Goal: Task Accomplishment & Management: Manage account settings

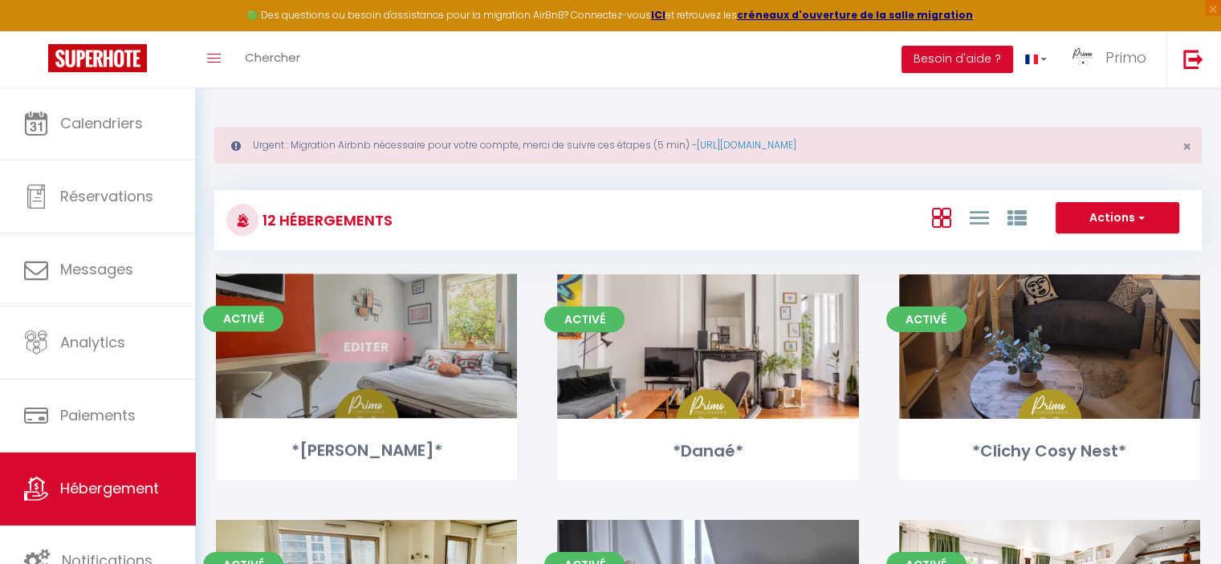
click at [474, 299] on div "Editer" at bounding box center [366, 346] width 301 height 144
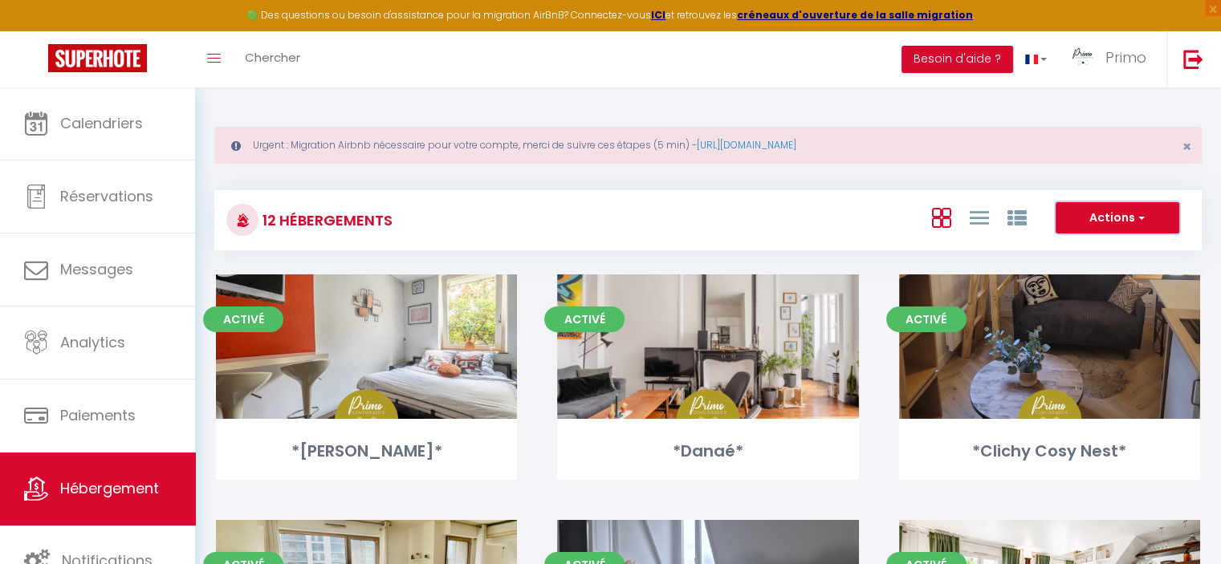
click at [1096, 213] on button "Actions" at bounding box center [1117, 218] width 124 height 32
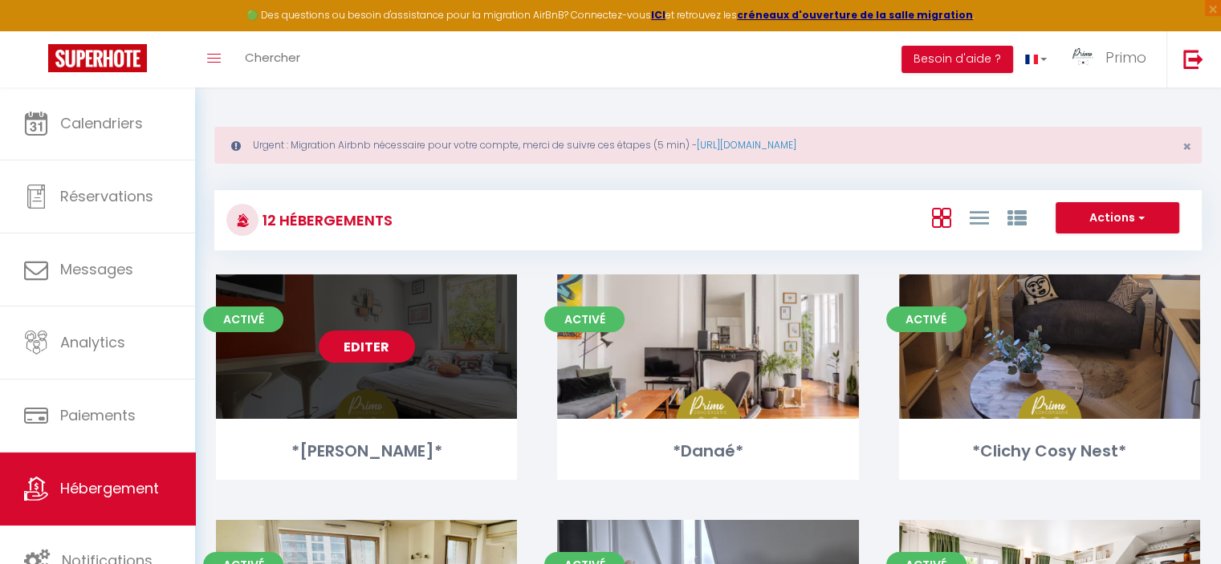
click at [345, 346] on link "Editer" at bounding box center [367, 347] width 96 height 32
select select "3"
select select "2"
select select "1"
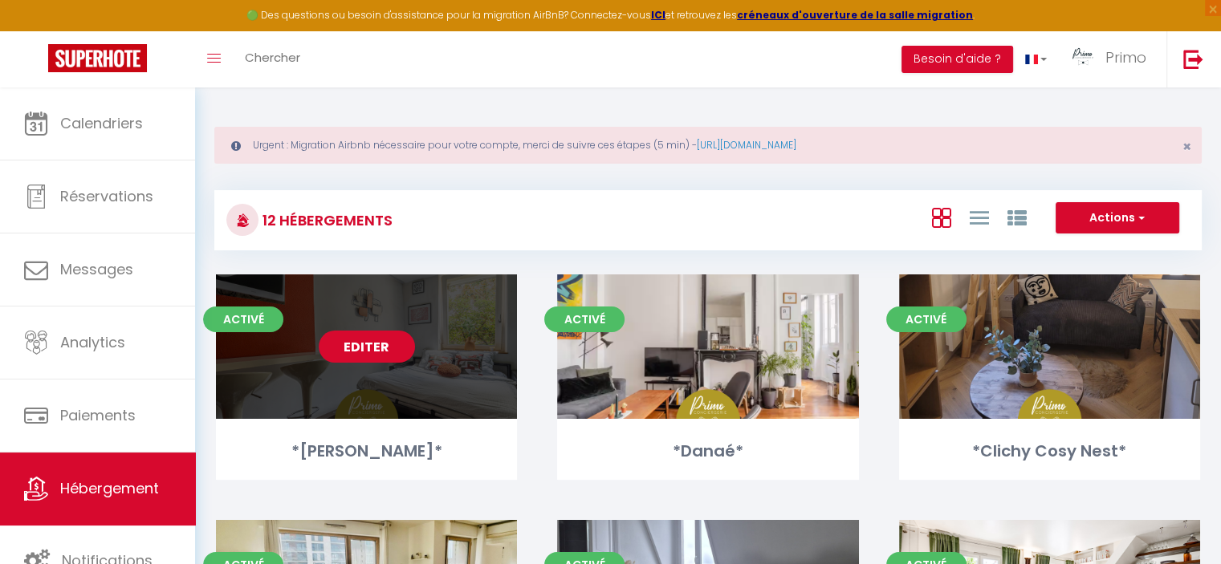
select select
select select "28"
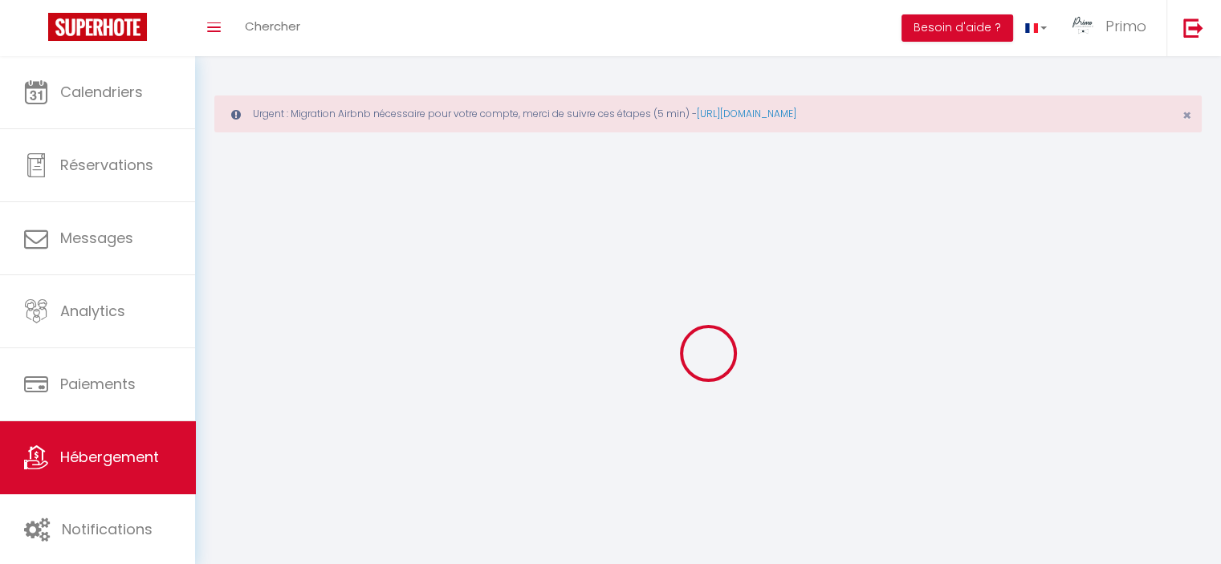
select select
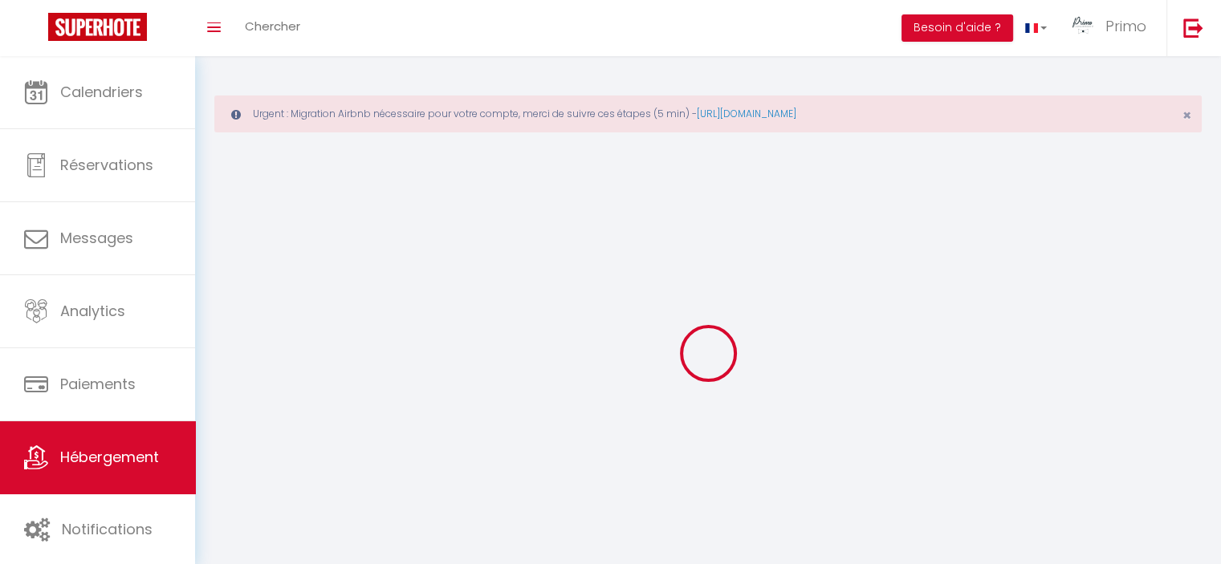
select select
checkbox input "false"
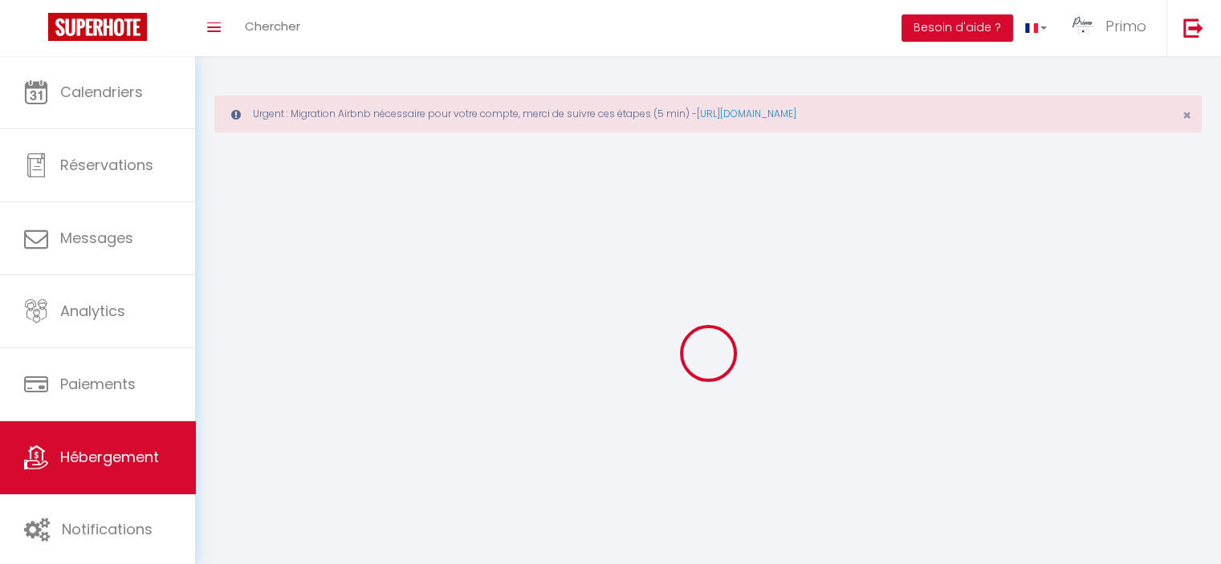
select select
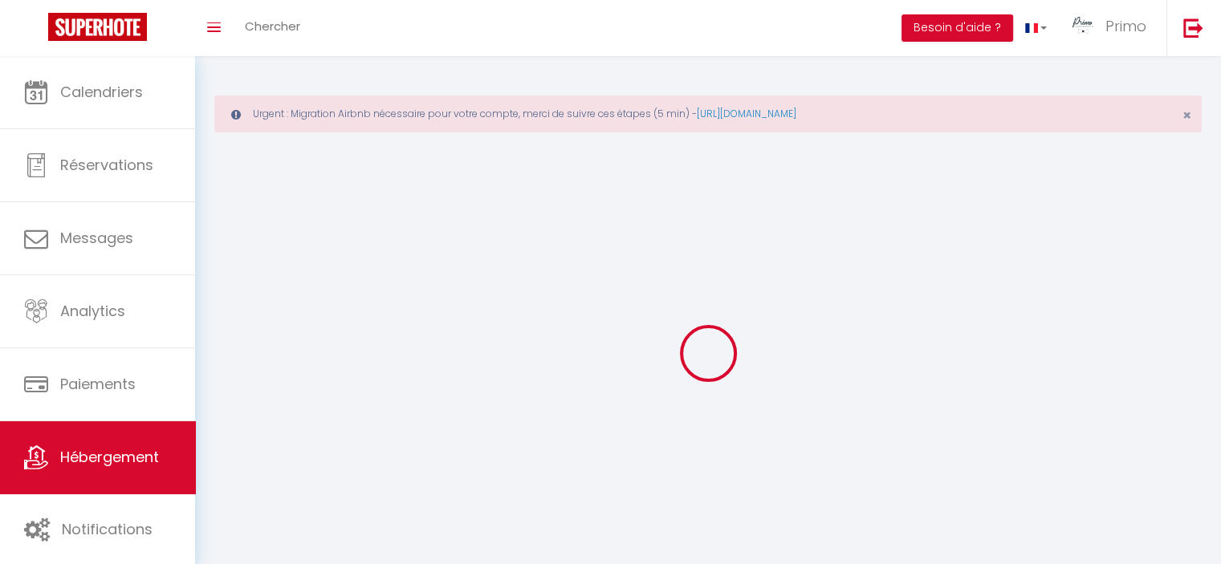
select select
checkbox input "false"
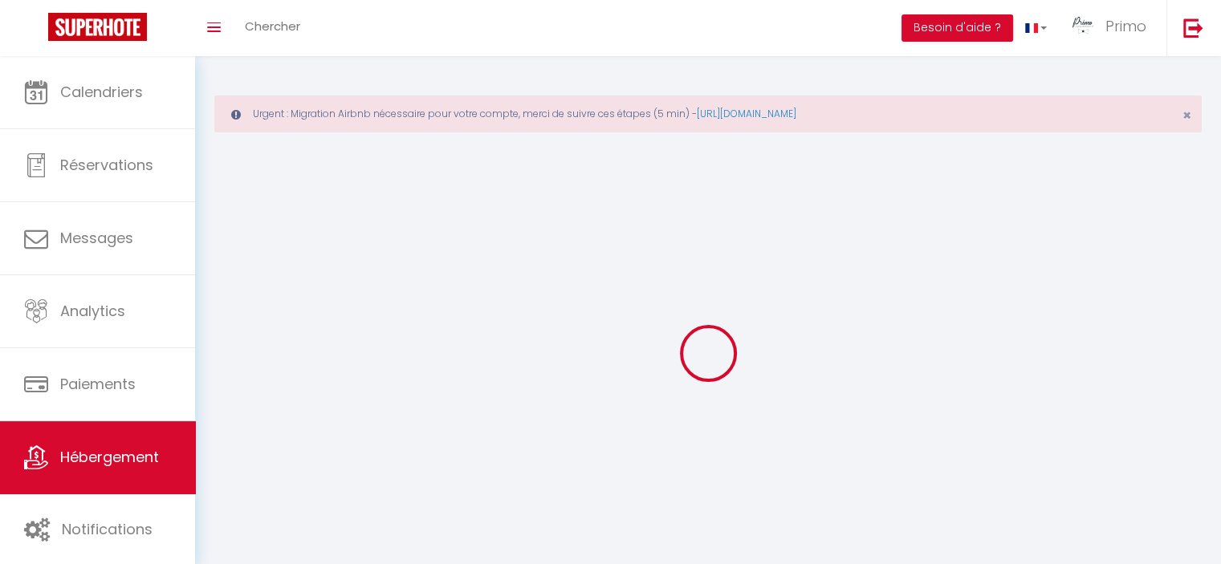
checkbox input "false"
select select
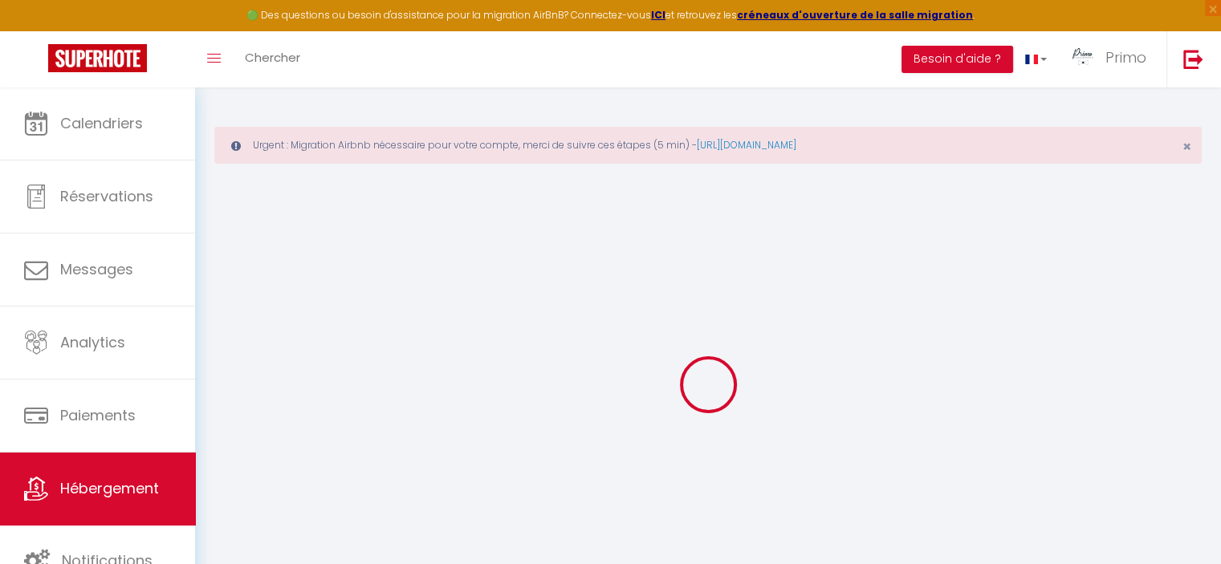
select select
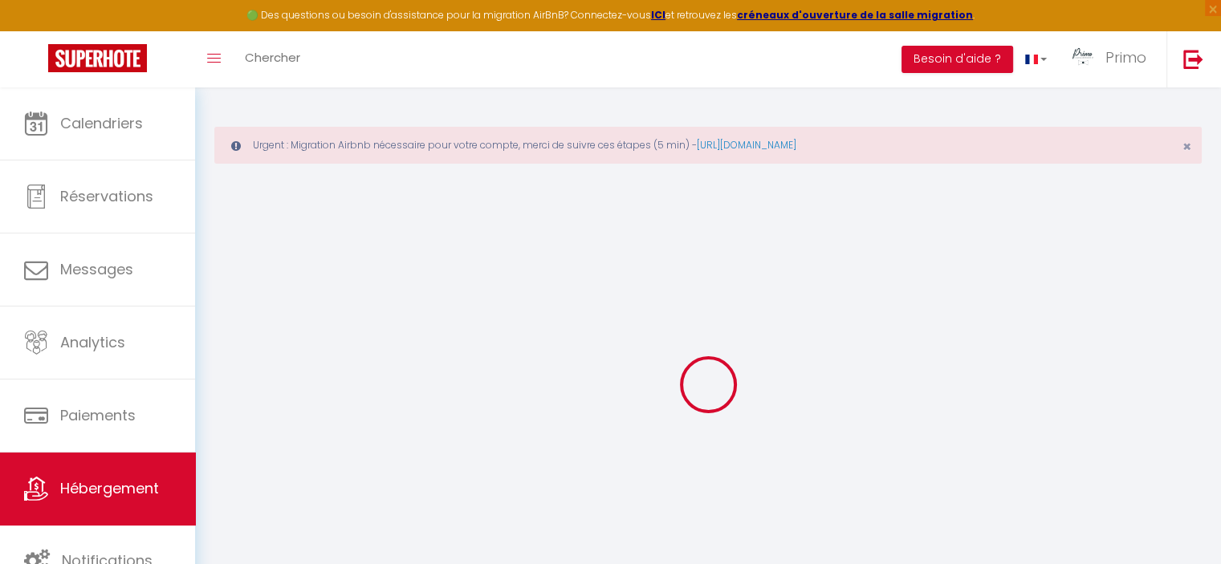
select select
checkbox input "false"
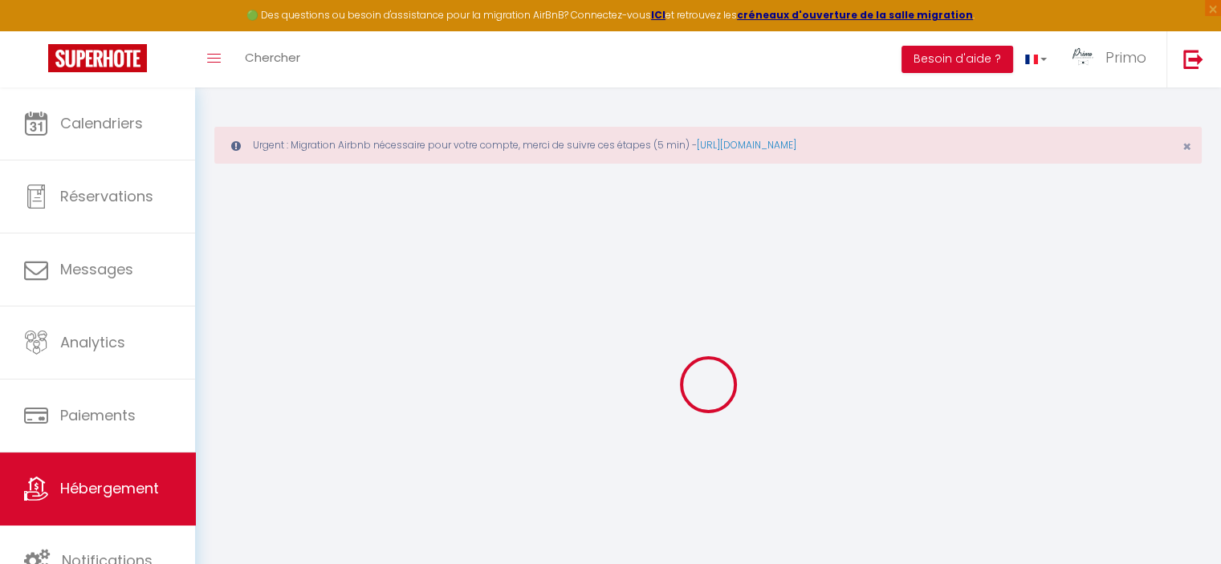
select select
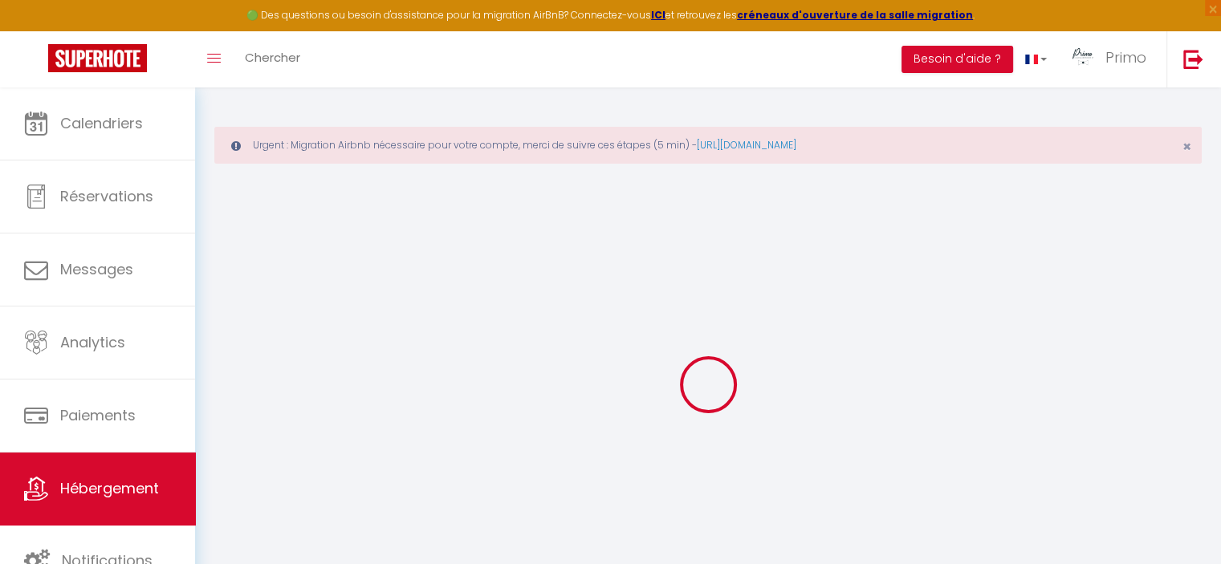
select select
checkbox input "false"
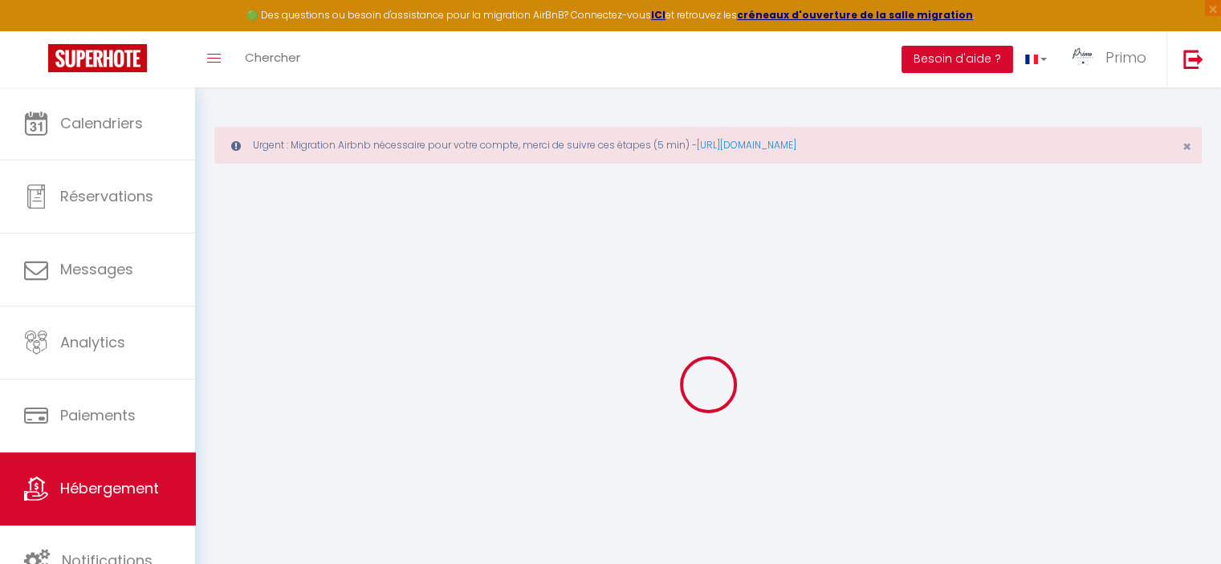
checkbox input "false"
select select
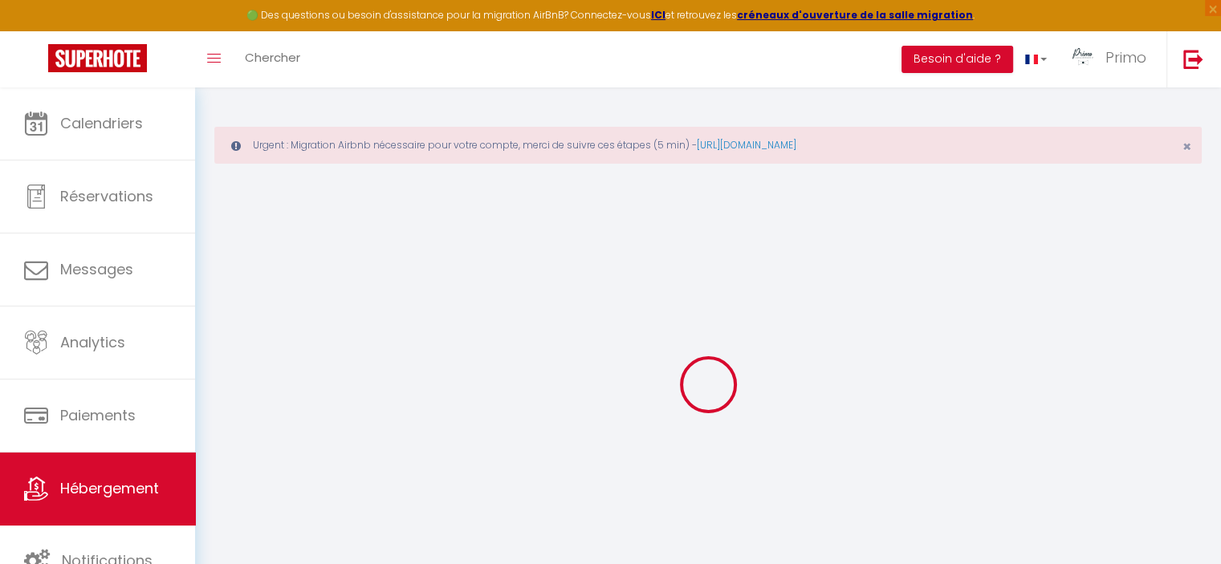
select select
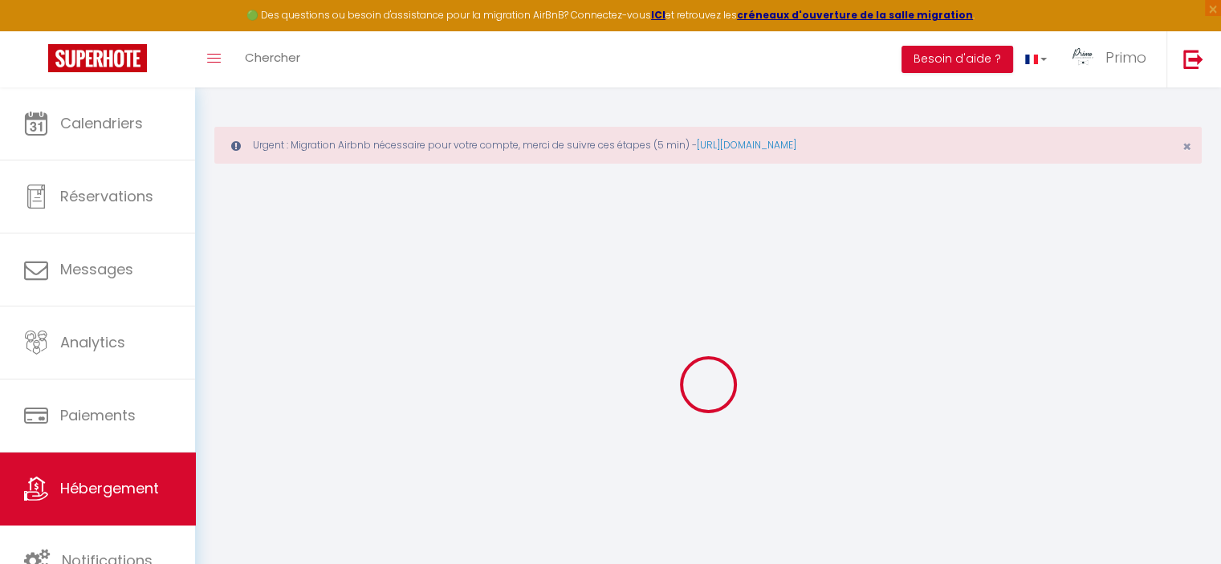
checkbox input "false"
select select
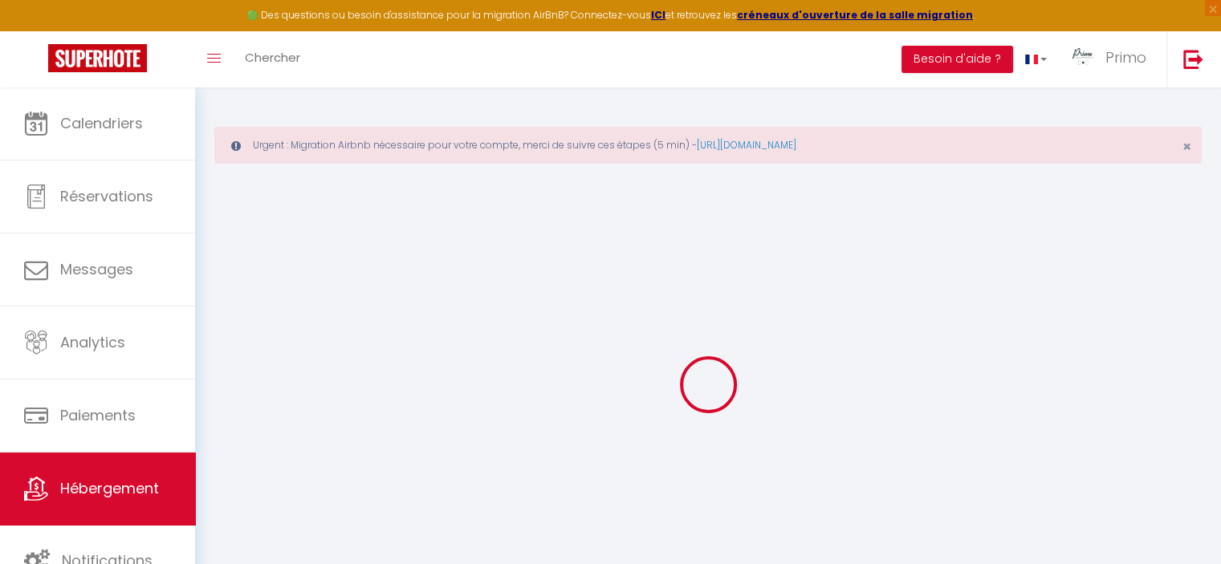
select select
type input "*[PERSON_NAME]*"
type input "[PERSON_NAME]"
type input "[STREET_ADDRESS]"
type input "75003"
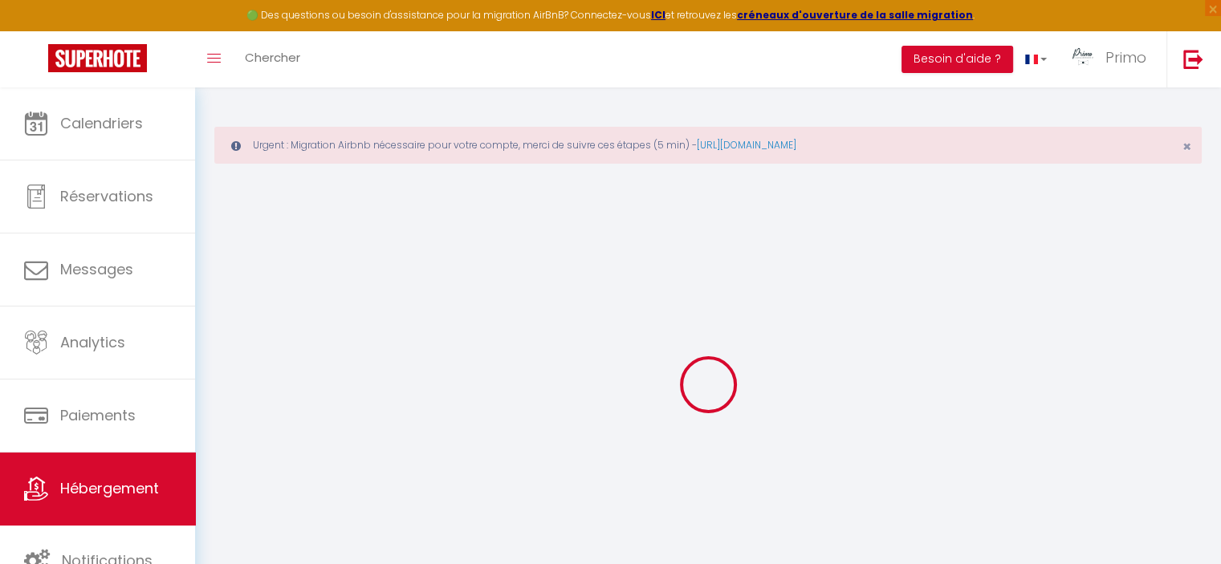
type input "[GEOGRAPHIC_DATA]"
select select "2"
select select "0"
type input "90"
type input "60"
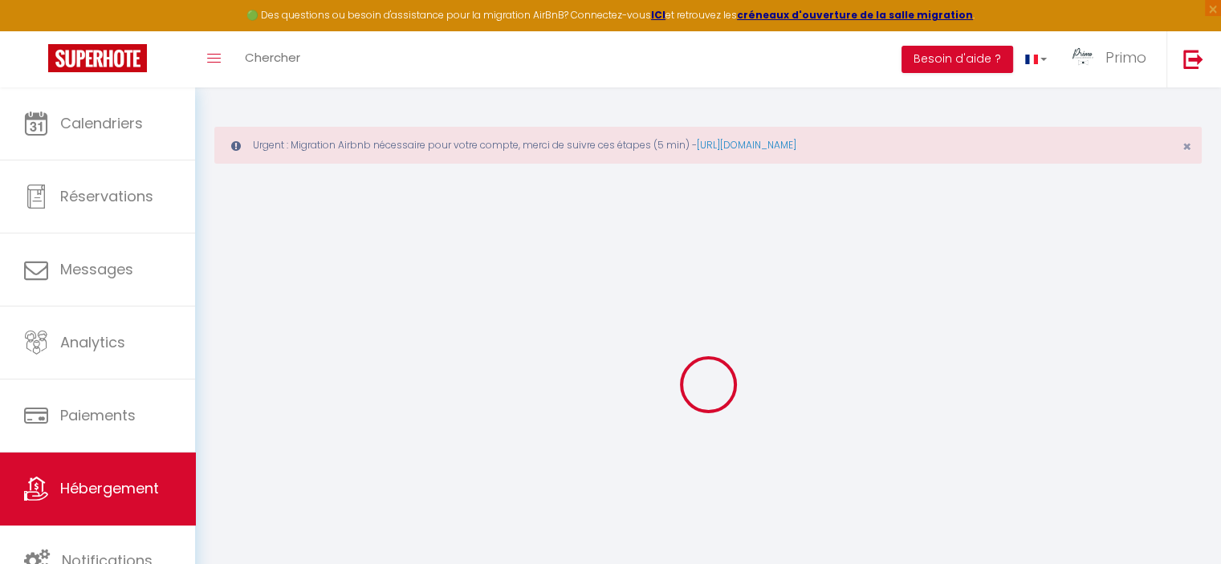
select select
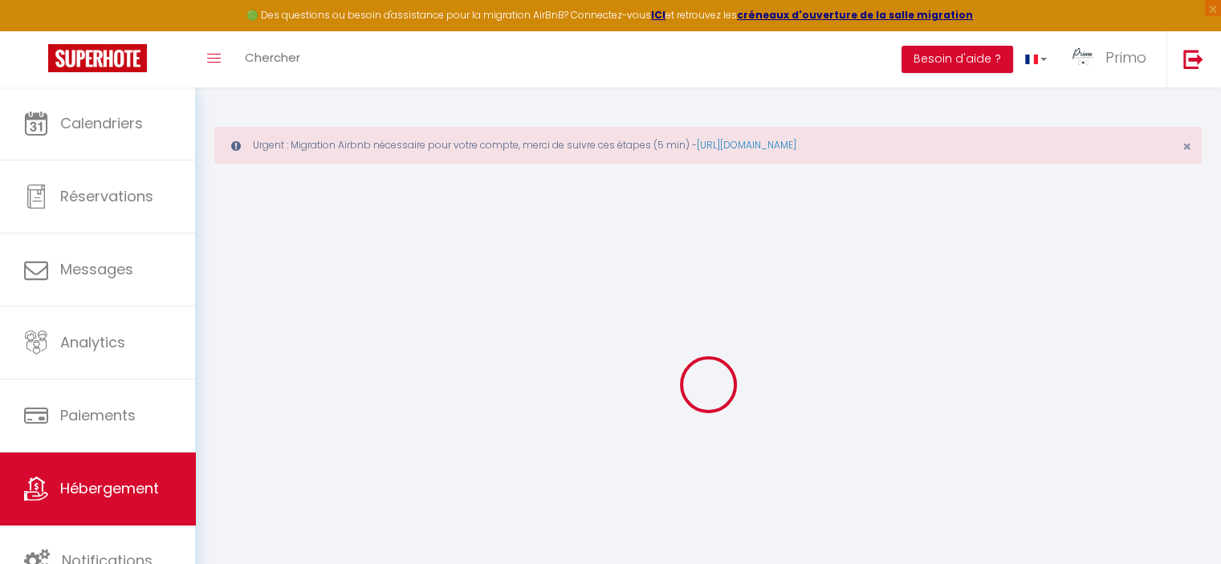
select select
type input "[STREET_ADDRESS]"
type input "75003"
type input "[GEOGRAPHIC_DATA]"
type input "[EMAIL_ADDRESS][DOMAIN_NAME]"
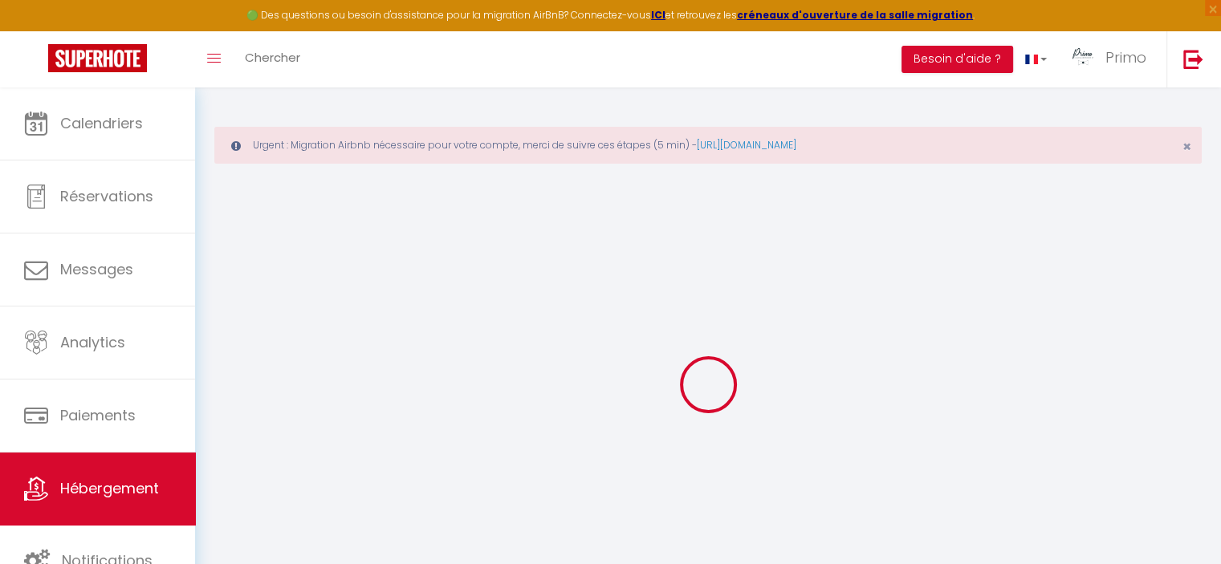
select select
checkbox input "true"
checkbox input "false"
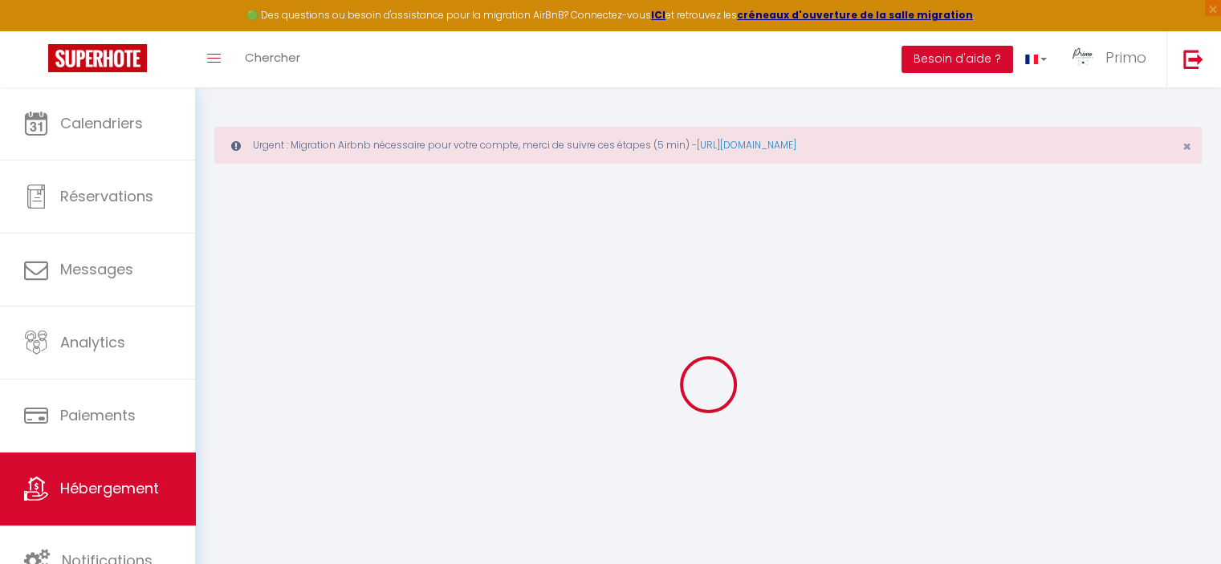
type input "25"
type input "60"
type input "0"
type input "25"
type input "0"
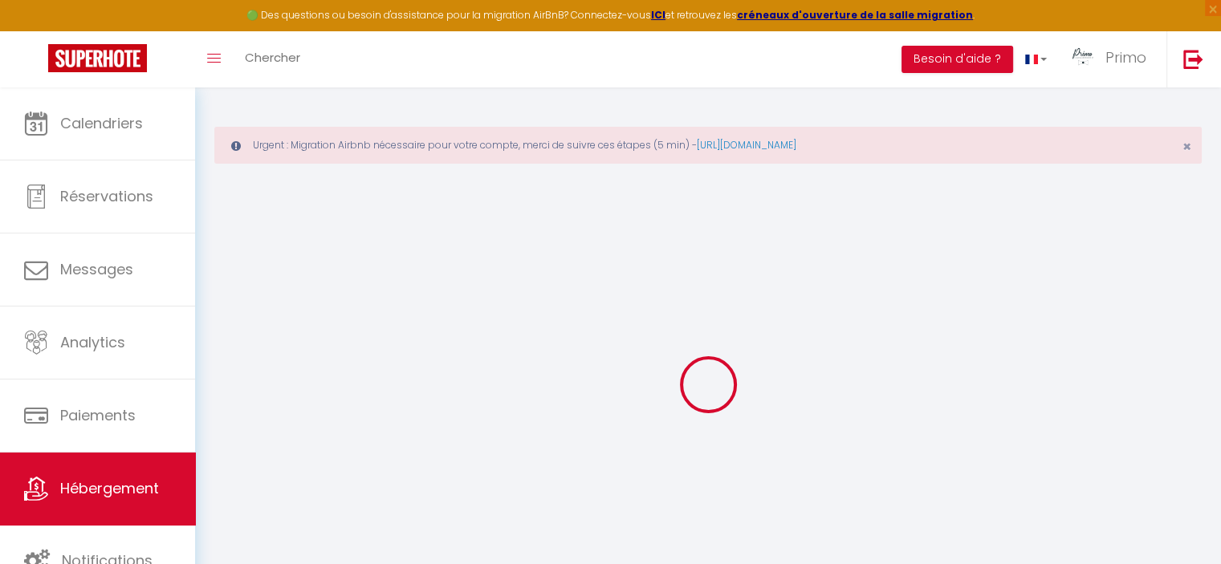
select select
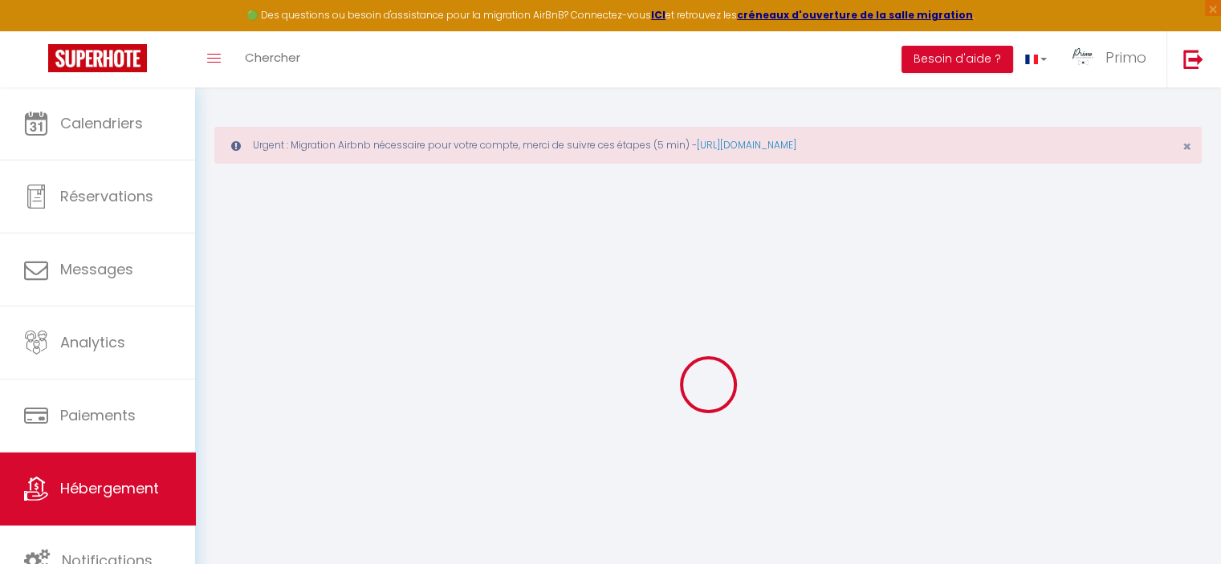
select select
checkbox input "true"
checkbox input "false"
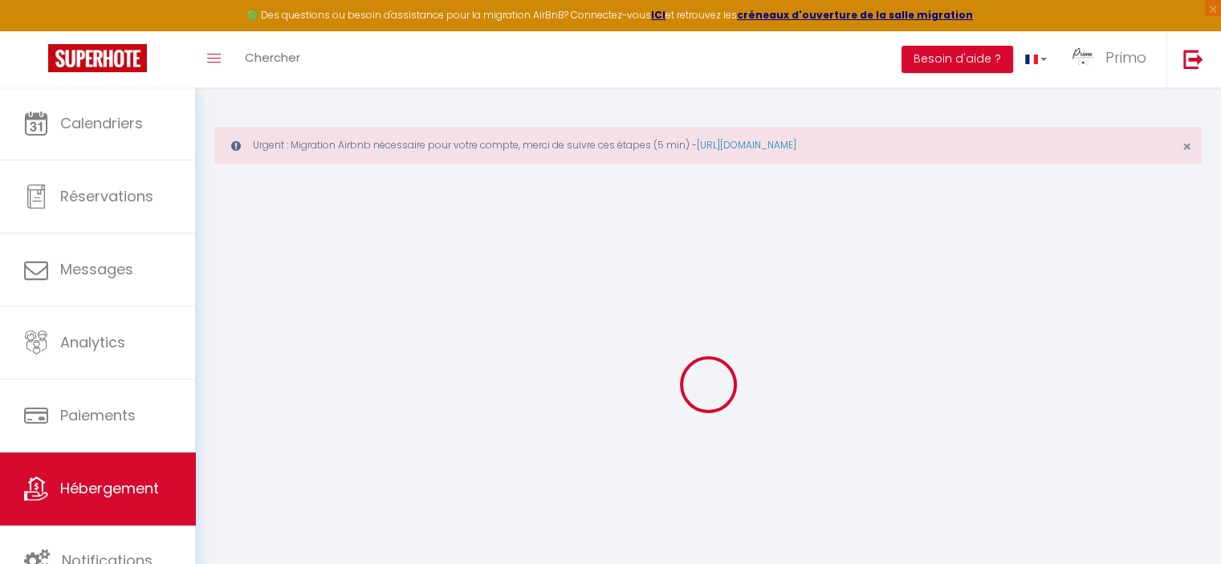
checkbox input "false"
select select
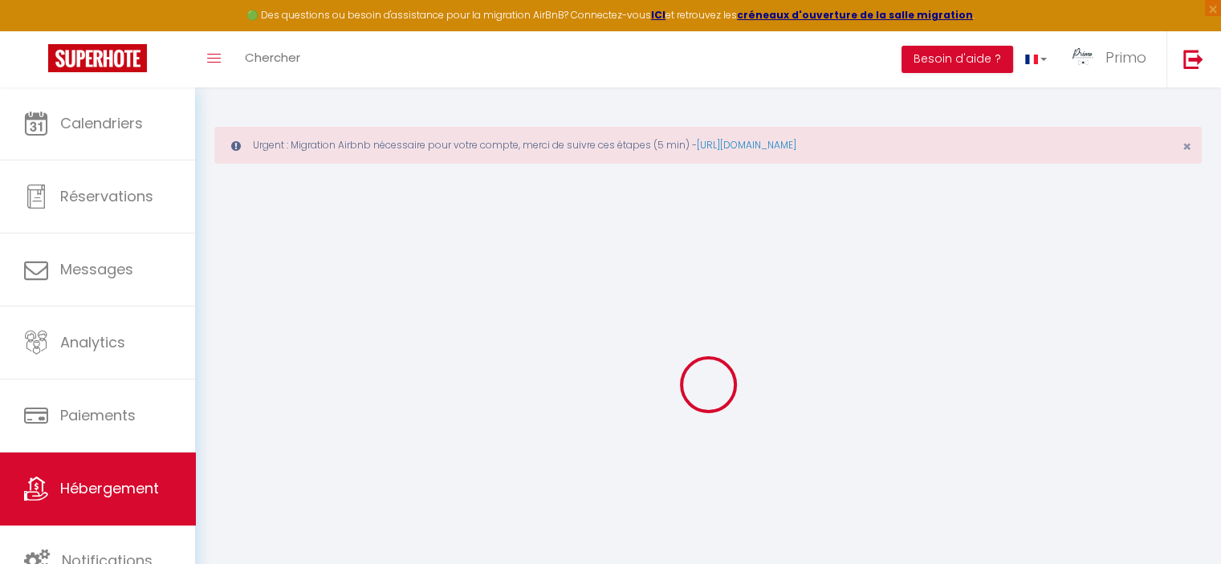
select select
checkbox input "true"
checkbox input "false"
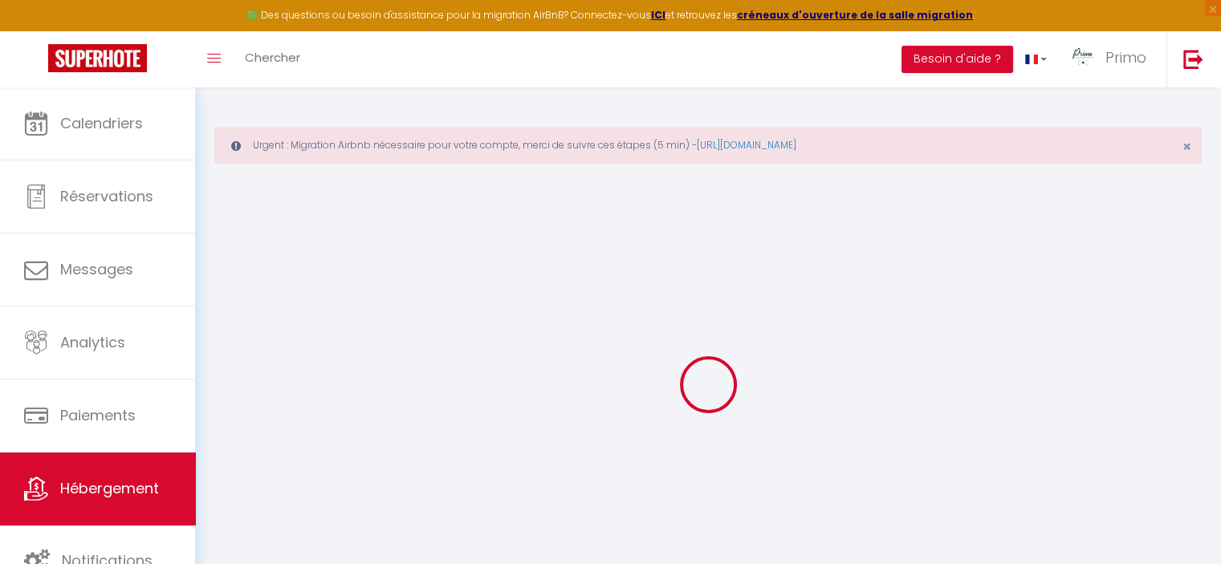
checkbox input "false"
select select
checkbox input "true"
checkbox input "false"
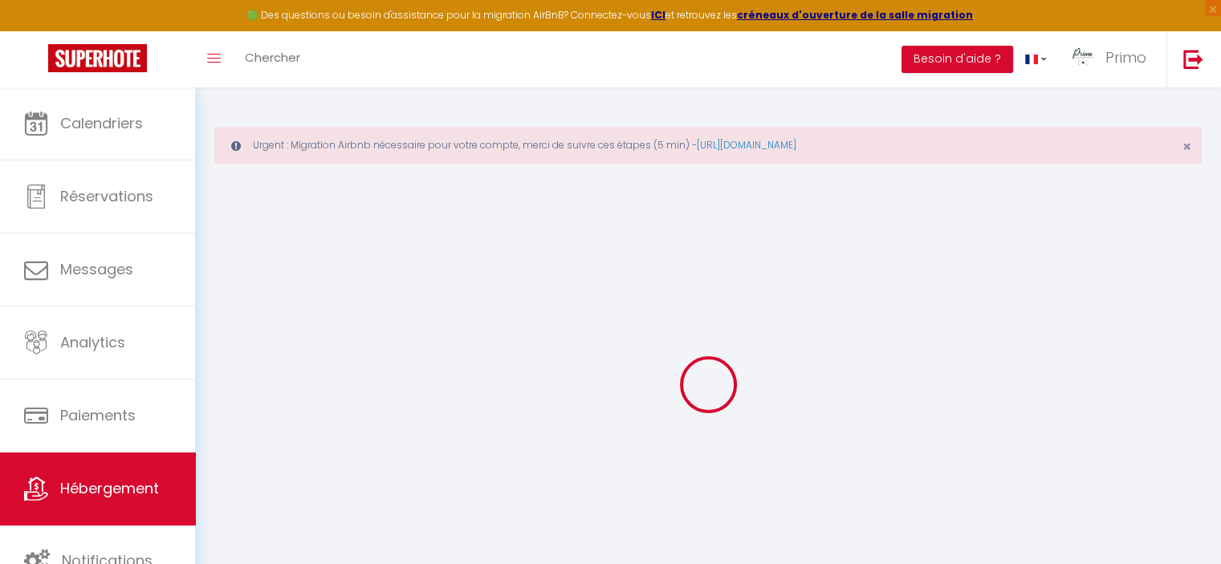
checkbox input "false"
select select
checkbox input "true"
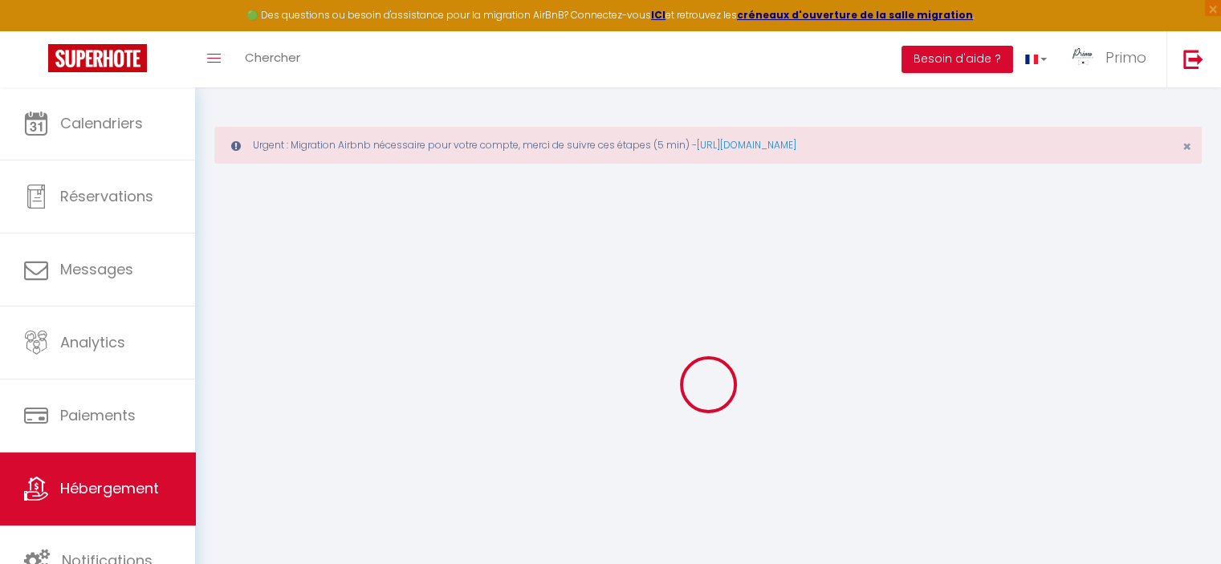
checkbox input "false"
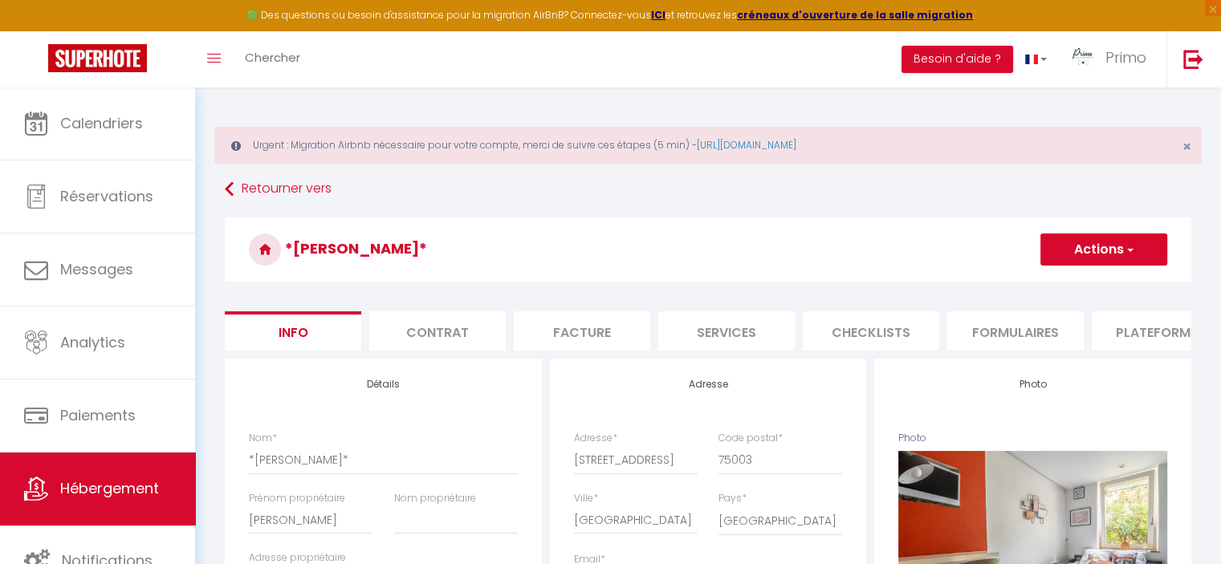
click at [1072, 256] on button "Actions" at bounding box center [1103, 250] width 127 height 32
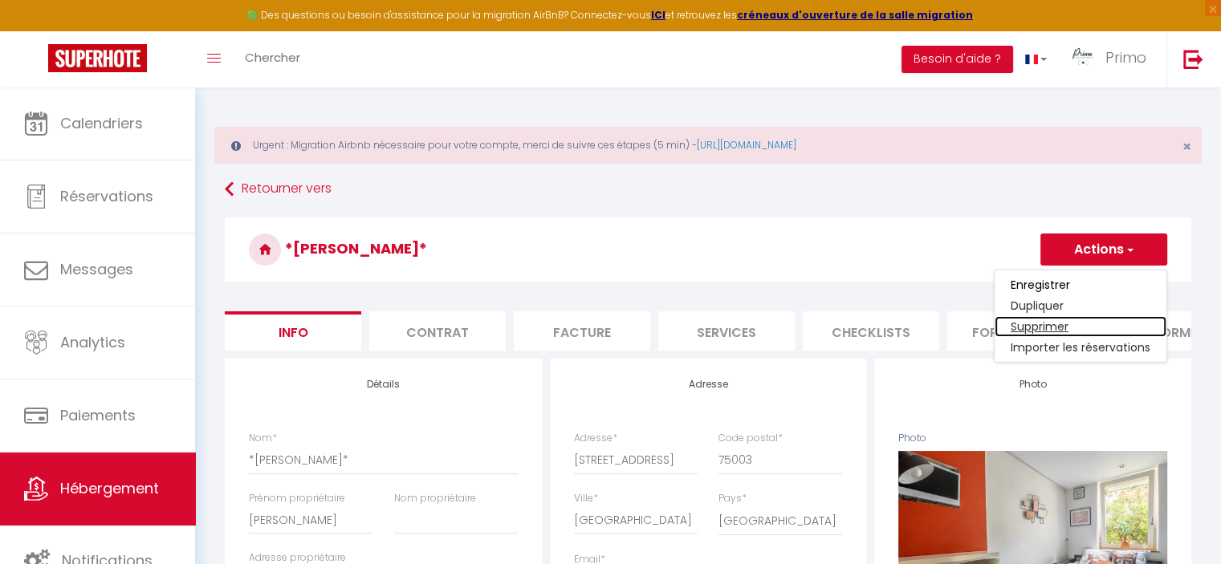
click at [1037, 330] on link "Supprimer" at bounding box center [1080, 326] width 172 height 21
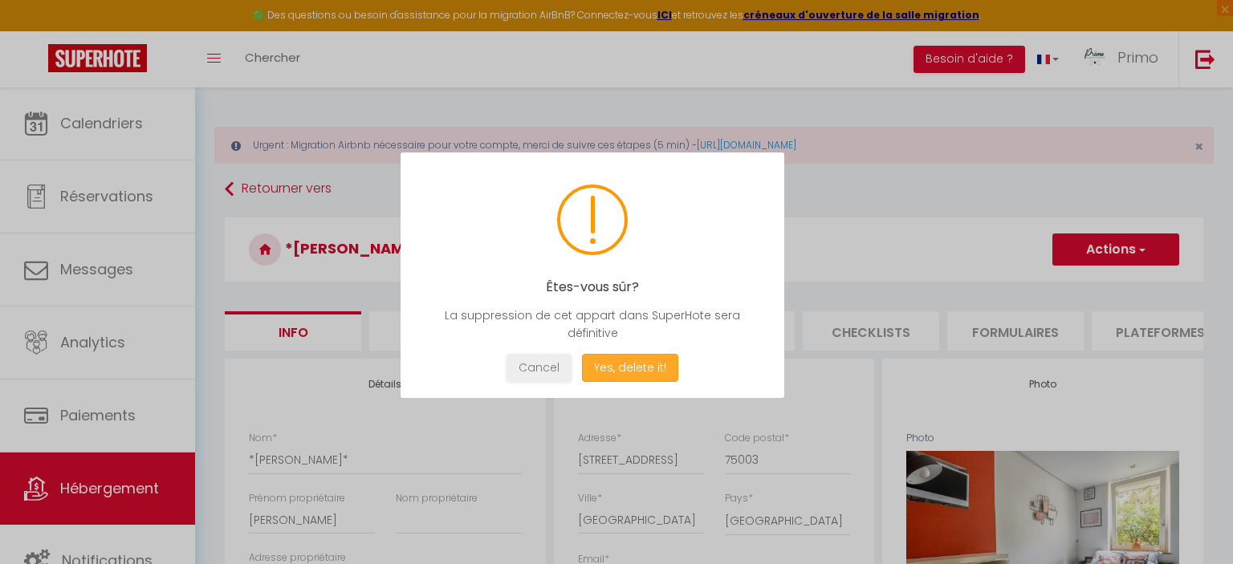
select select
checkbox input "true"
checkbox input "false"
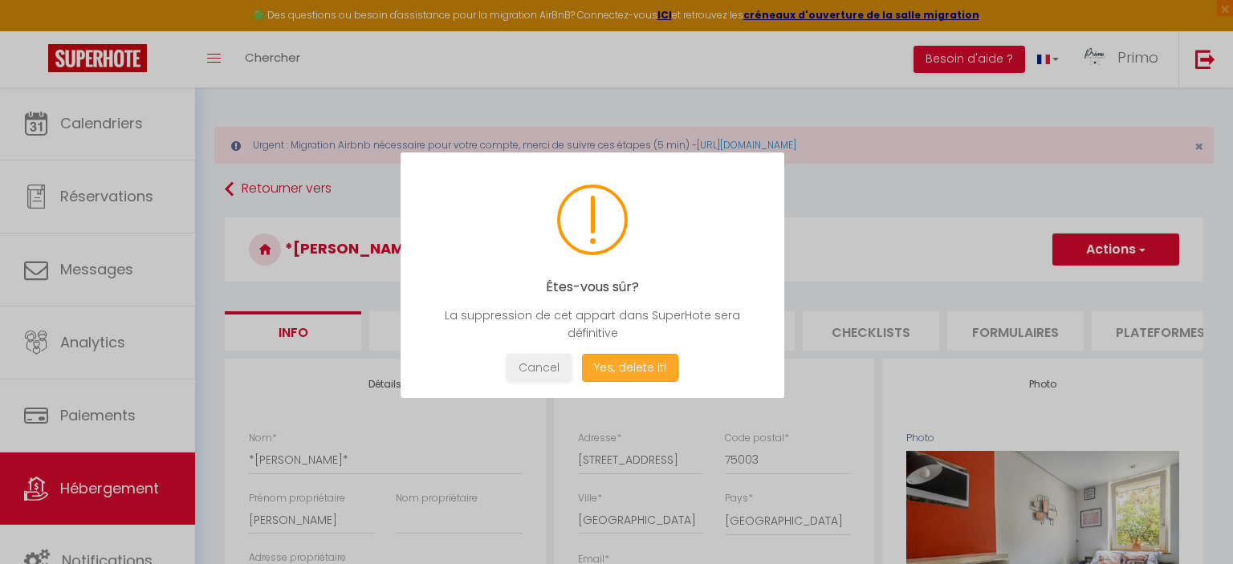
checkbox input "false"
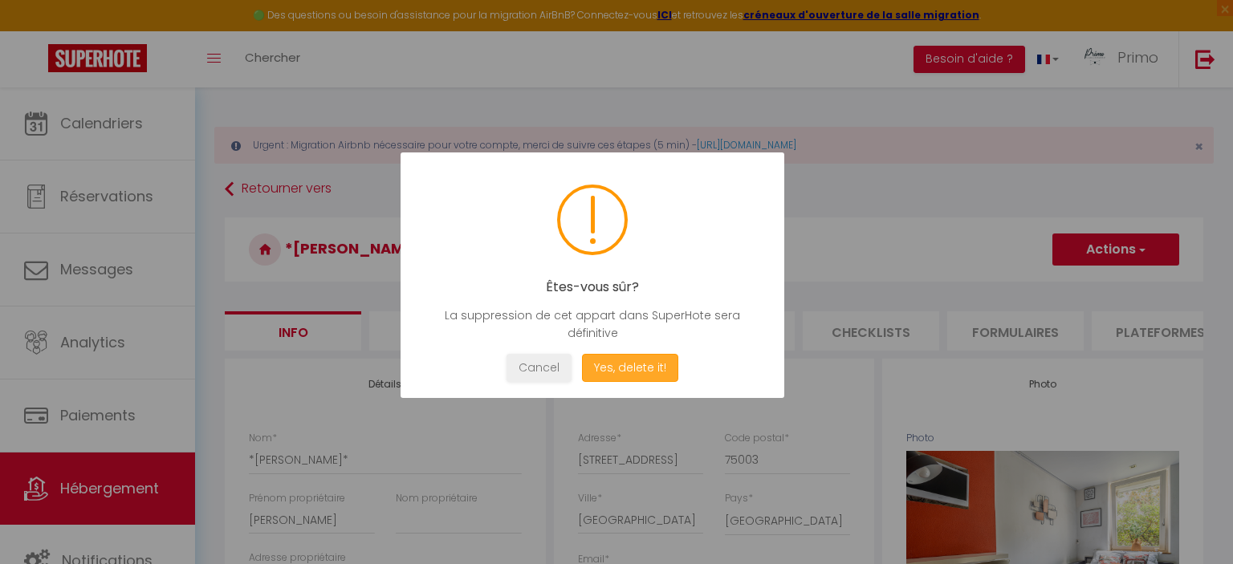
click at [632, 371] on button "Yes, delete it!" at bounding box center [630, 368] width 96 height 28
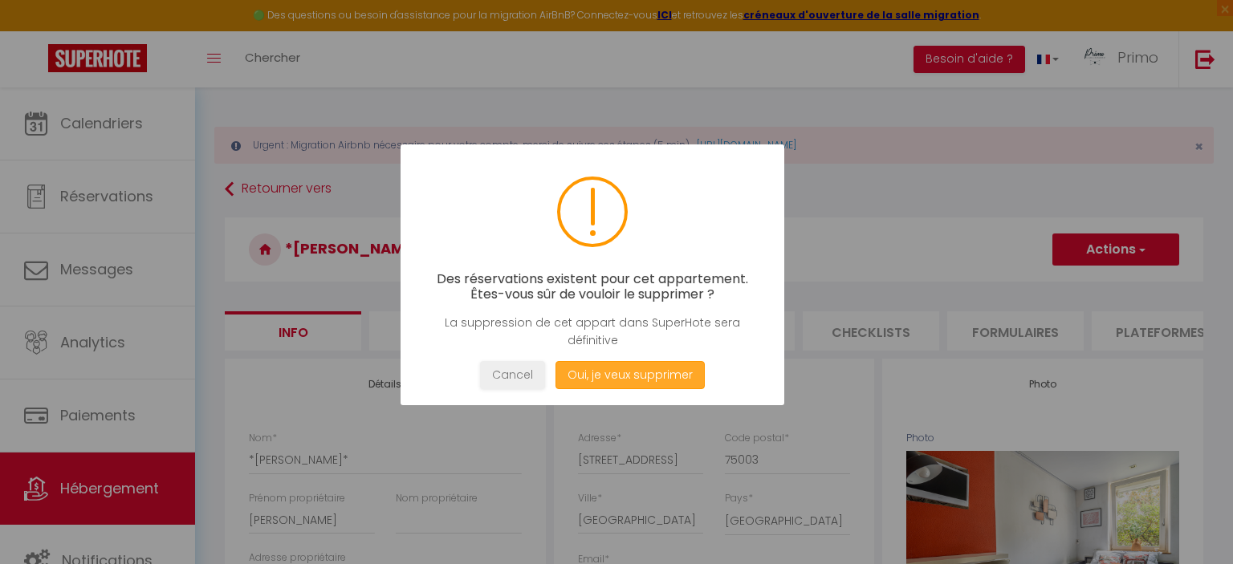
click at [631, 371] on button "Oui, je veux supprimer" at bounding box center [629, 375] width 149 height 28
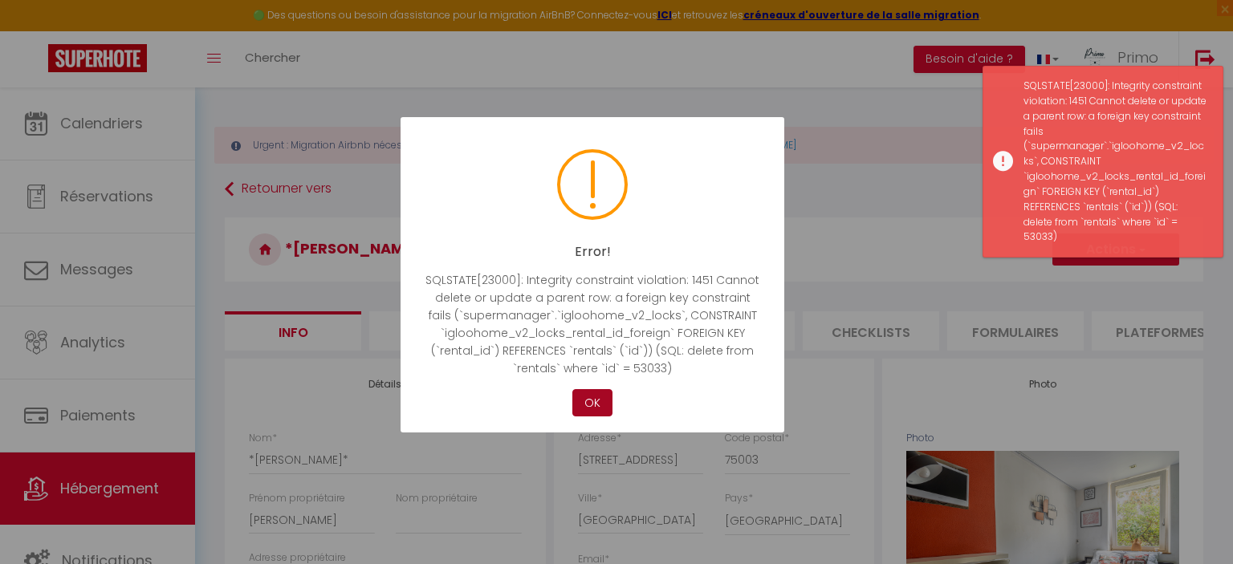
click at [587, 393] on button "OK" at bounding box center [592, 403] width 40 height 28
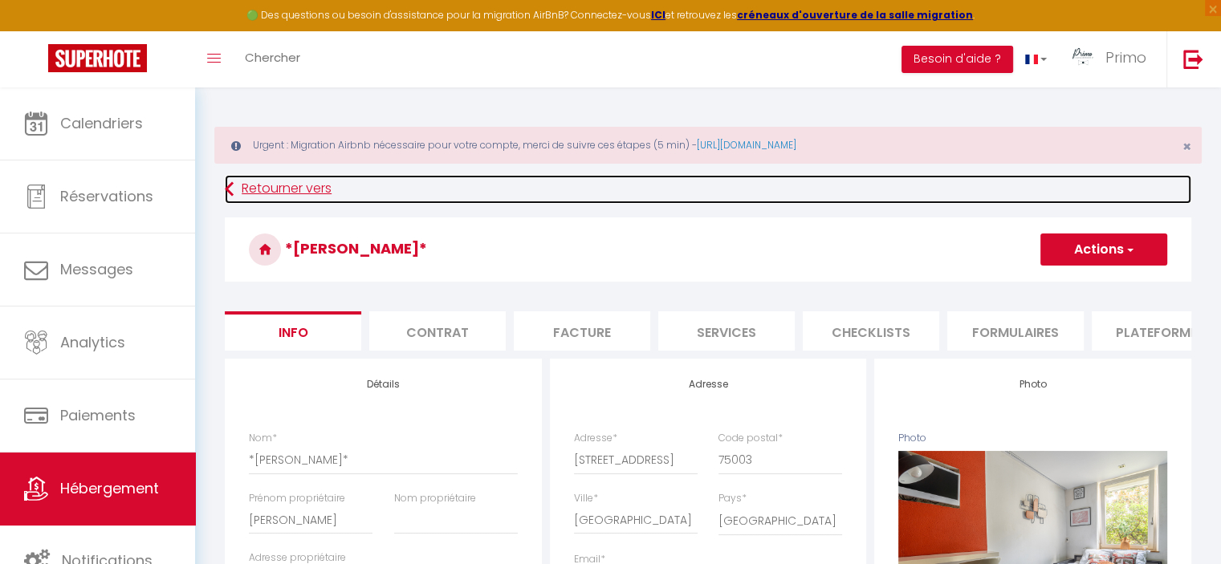
click at [262, 188] on link "Retourner vers" at bounding box center [708, 189] width 966 height 29
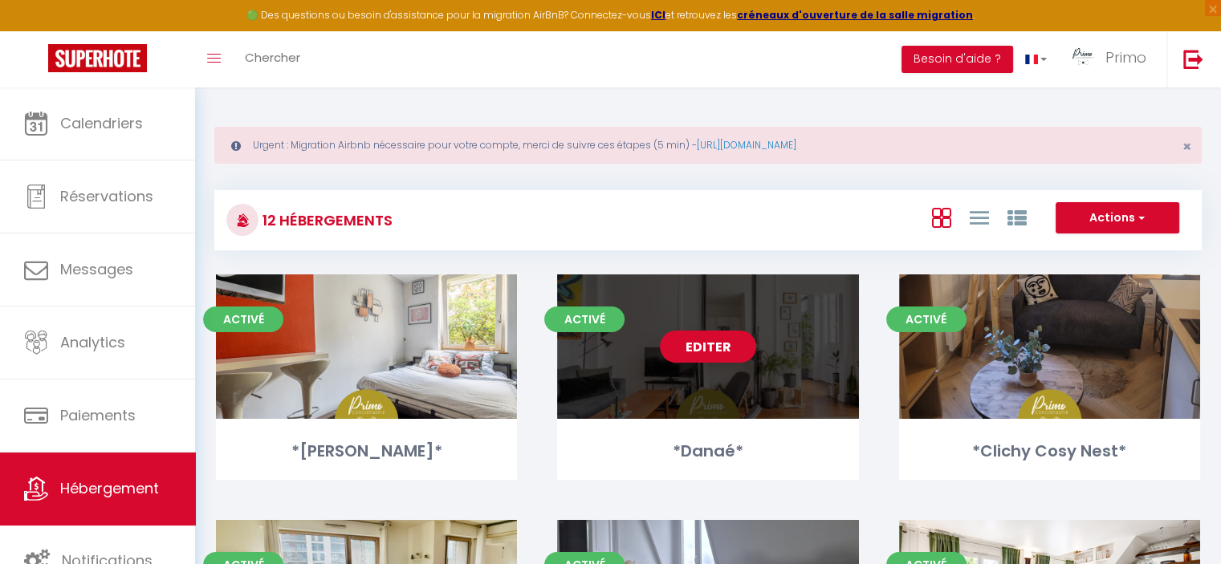
click at [710, 352] on link "Editer" at bounding box center [708, 347] width 96 height 32
select select "3"
select select "2"
select select "1"
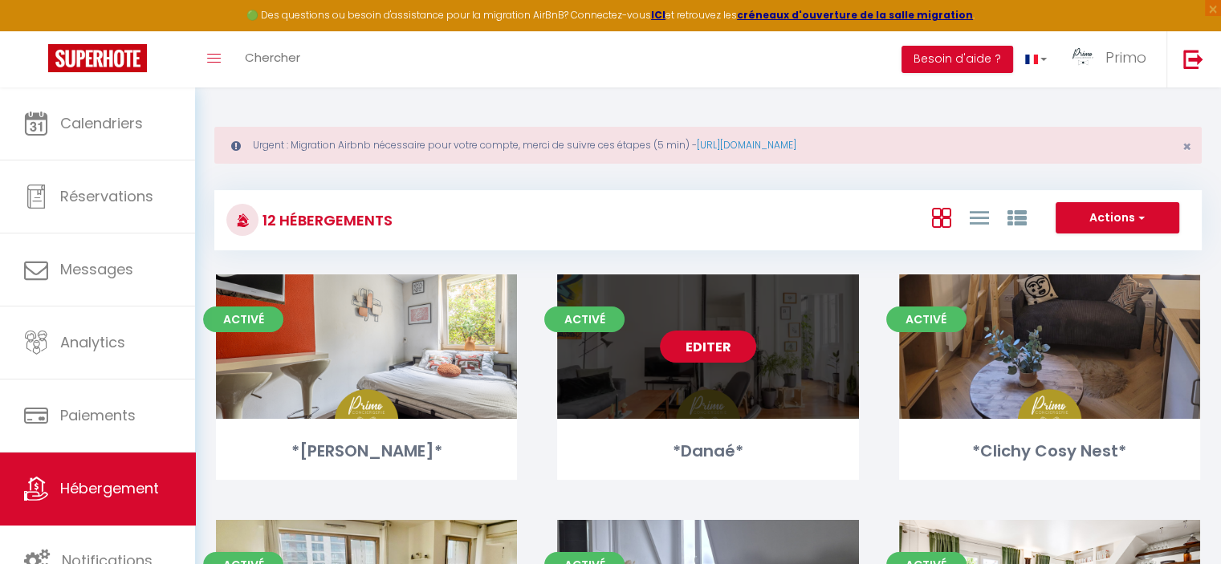
select select
select select "28"
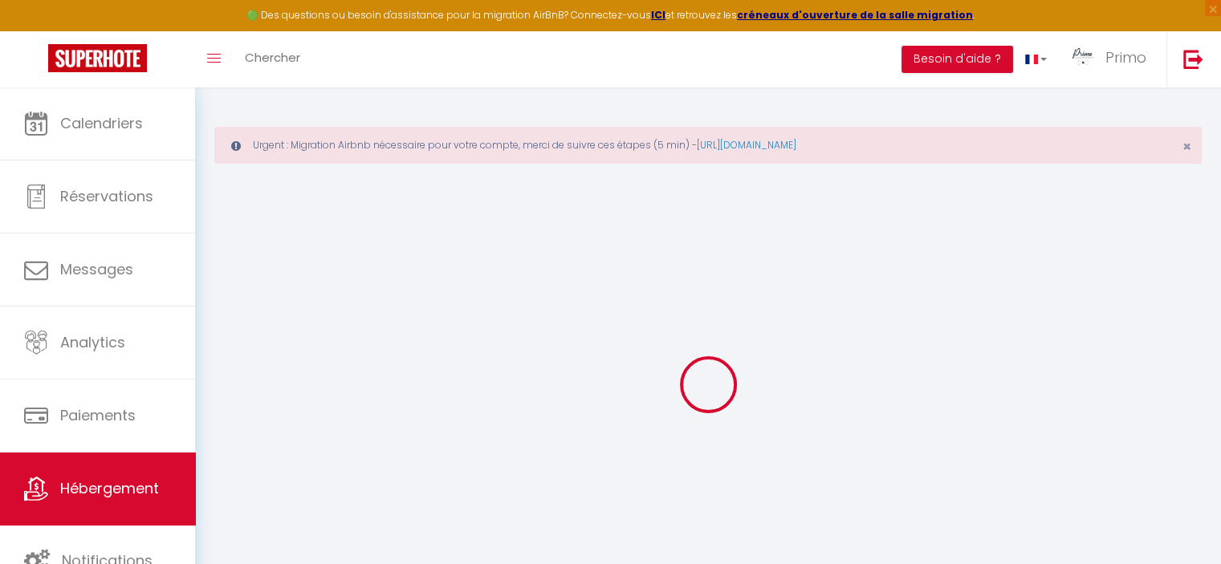
select select
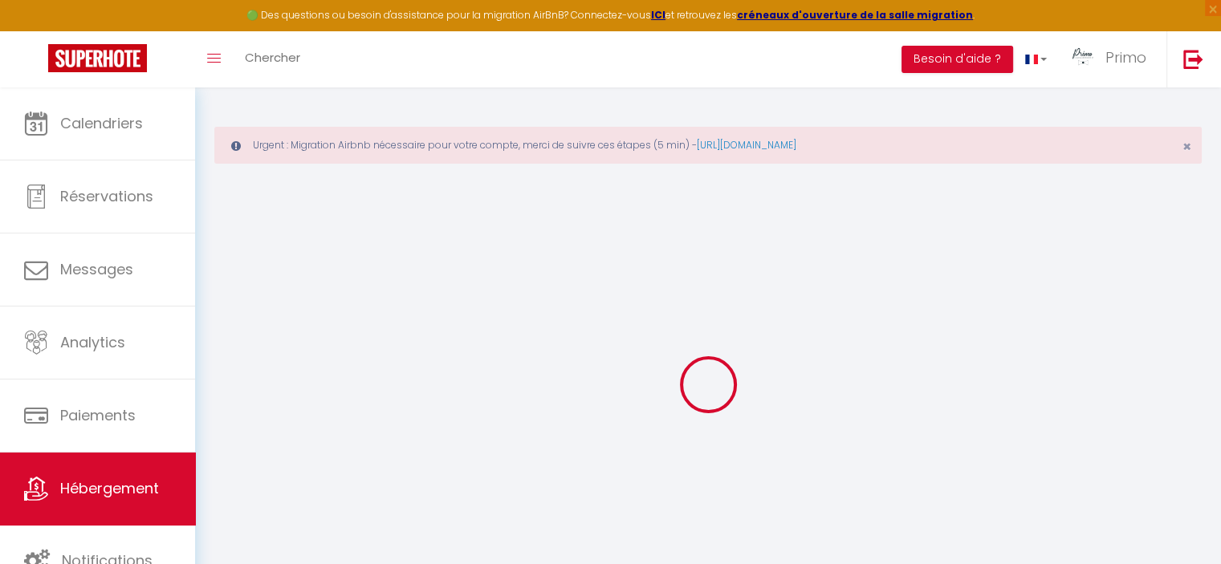
select select
checkbox input "false"
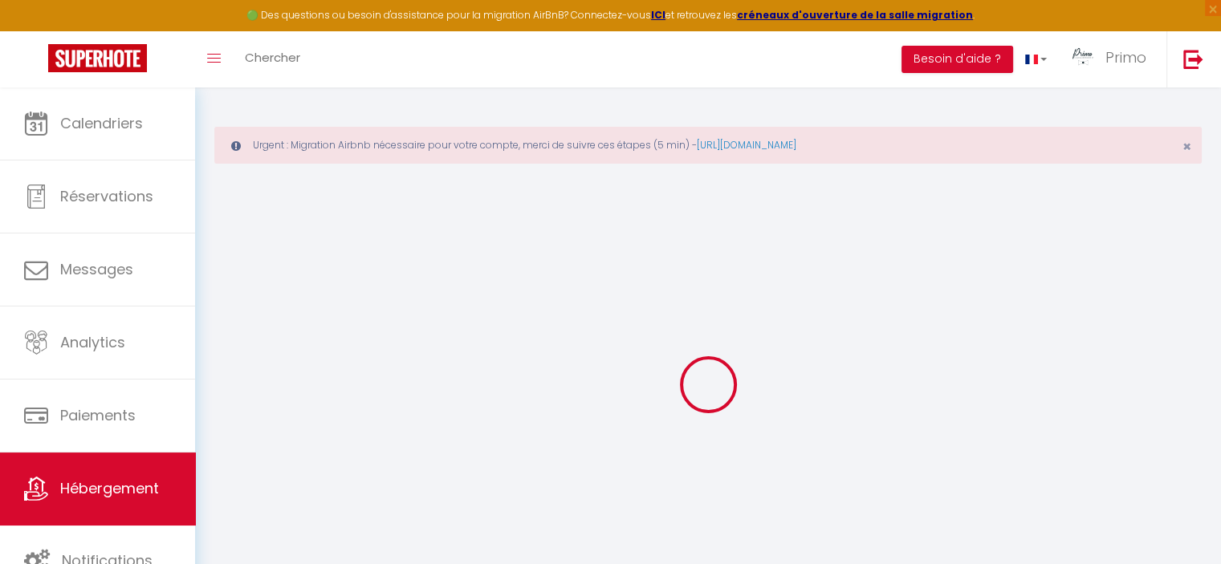
select select
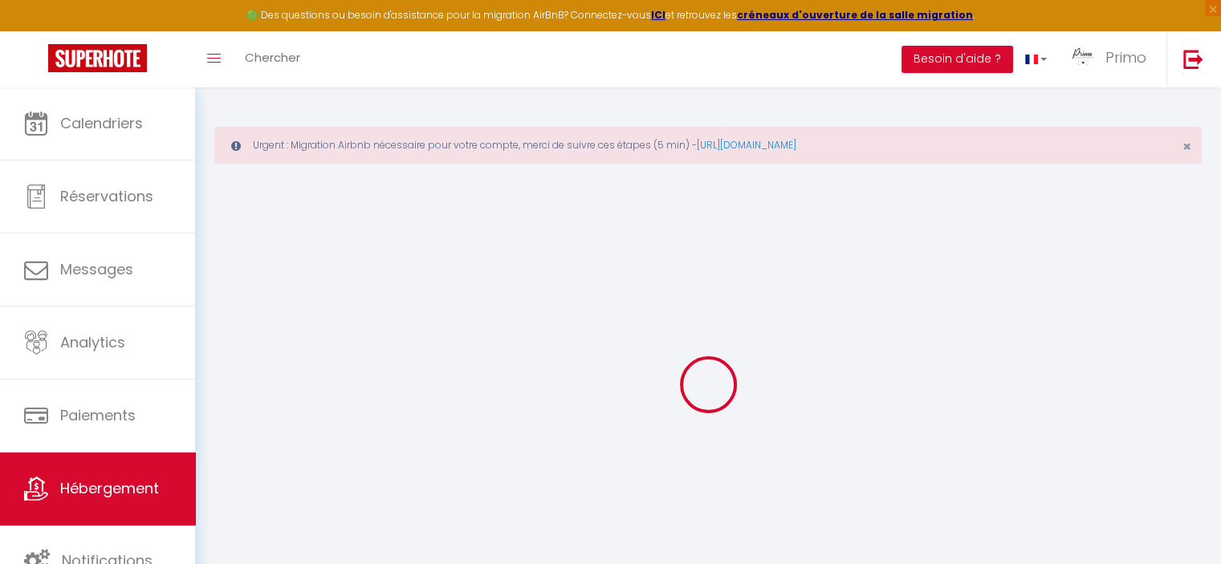
select select
checkbox input "false"
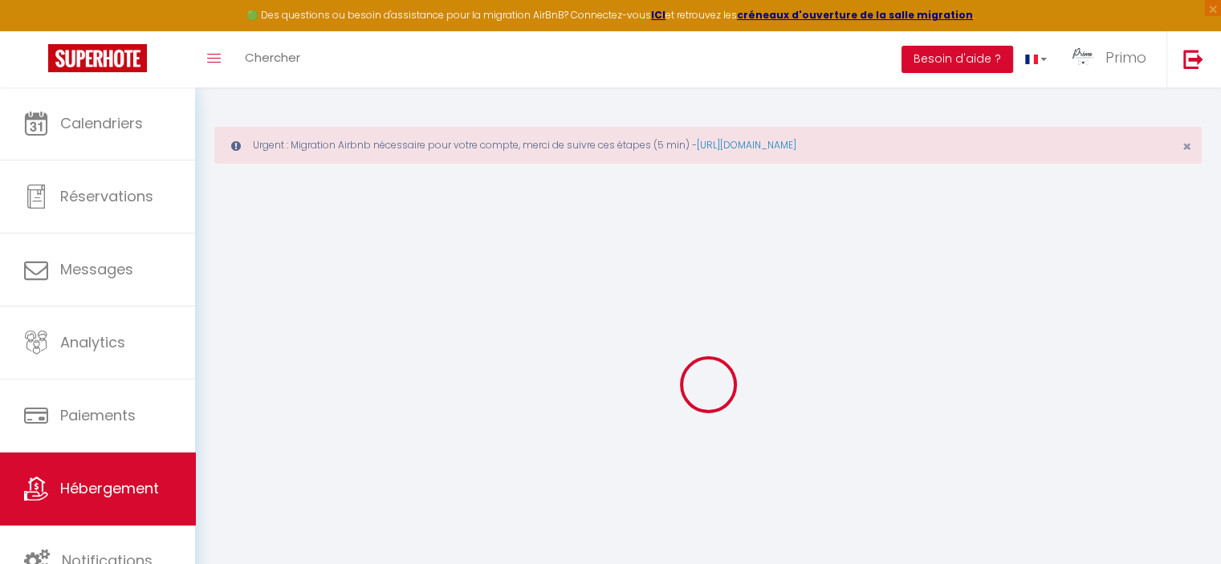
checkbox input "false"
select select
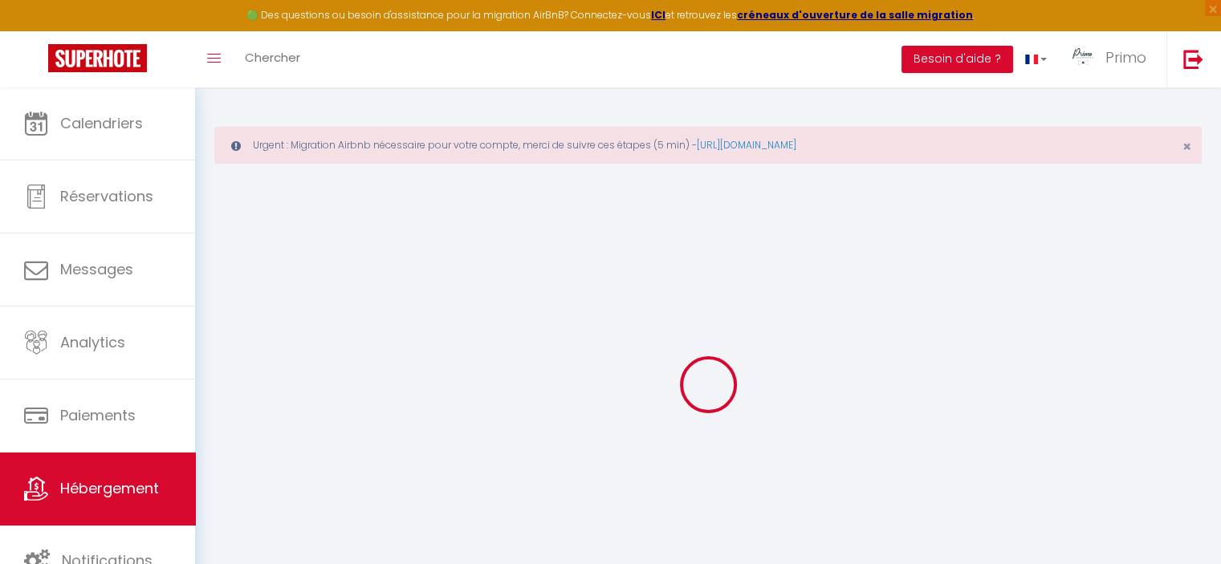
select select
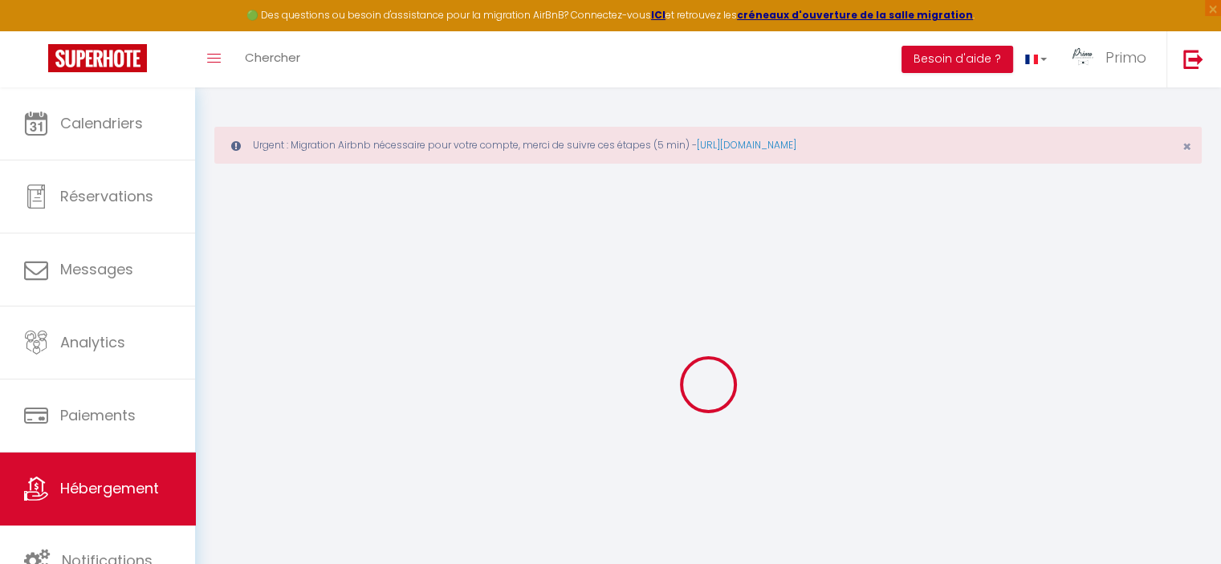
checkbox input "false"
select select
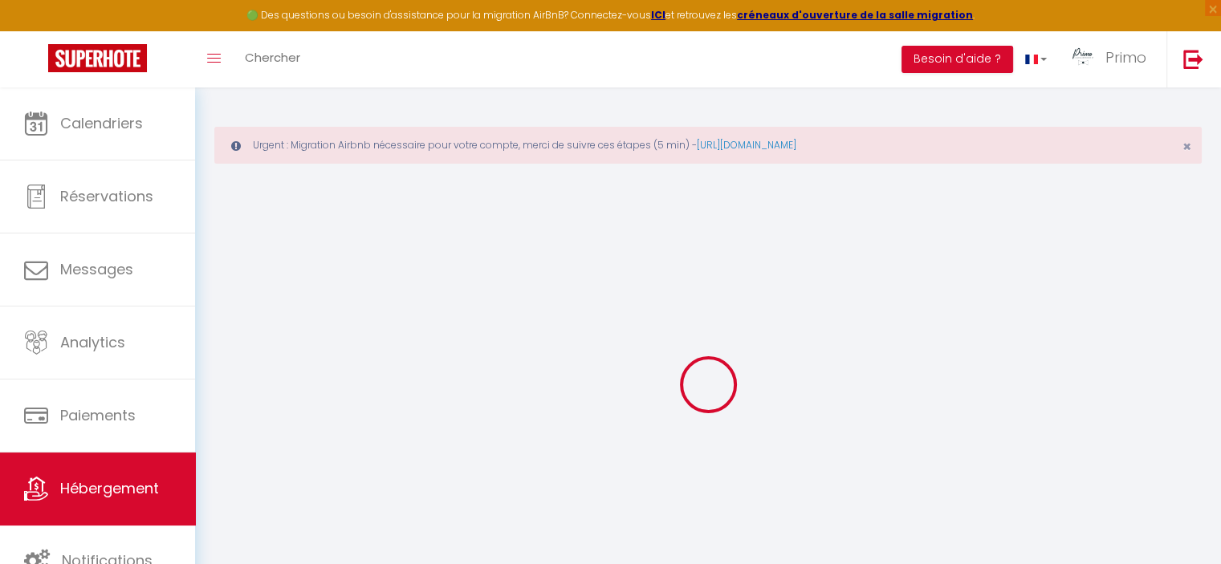
select select
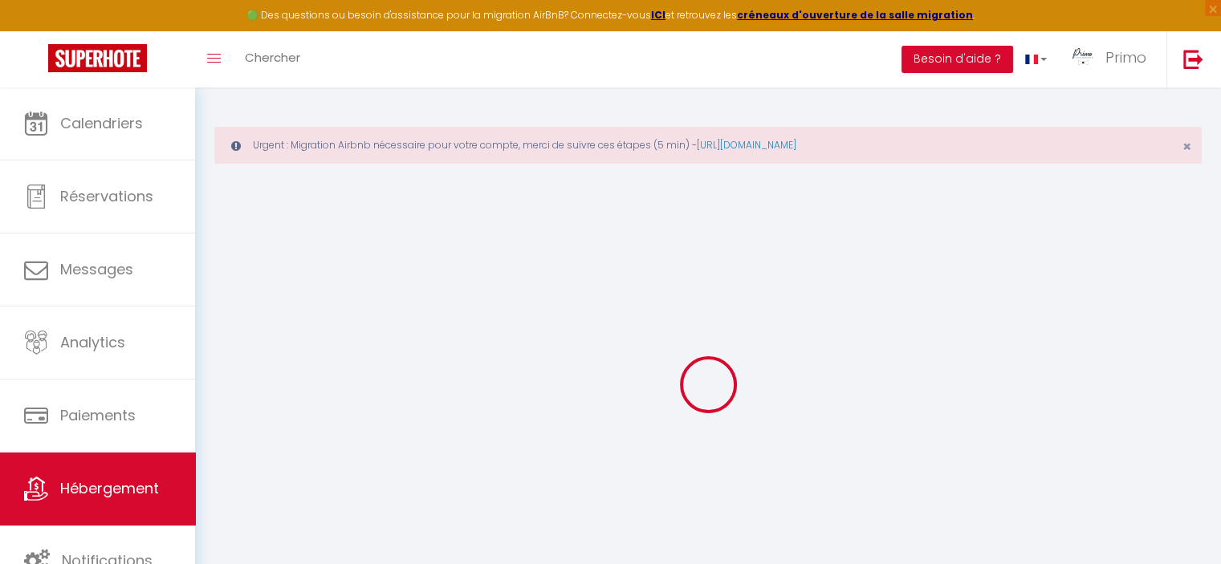
select select
checkbox input "false"
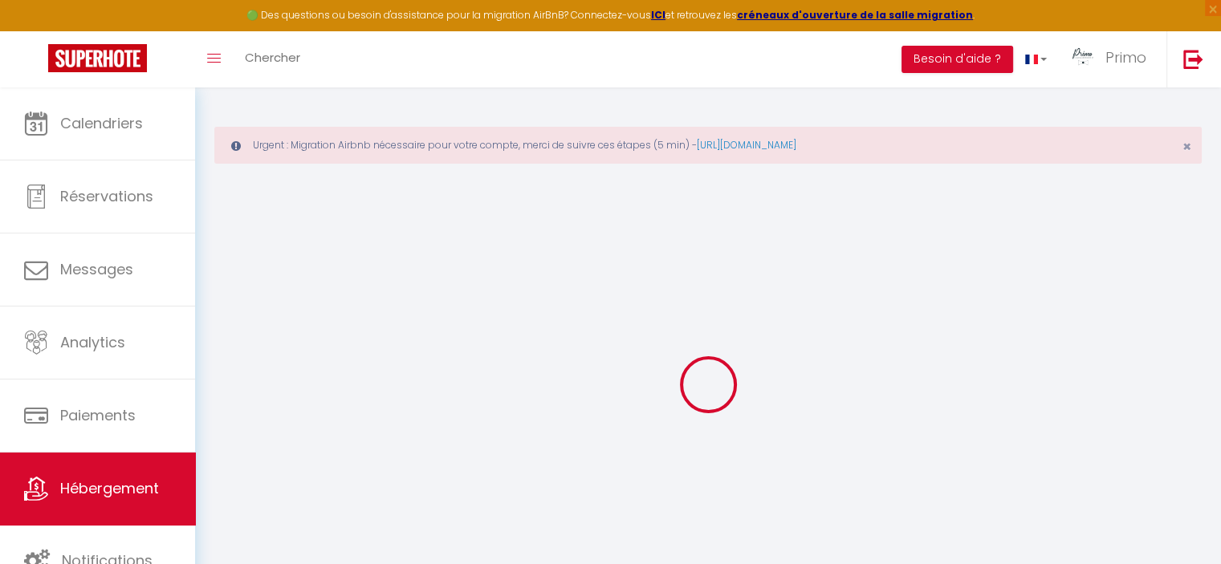
checkbox input "false"
select select
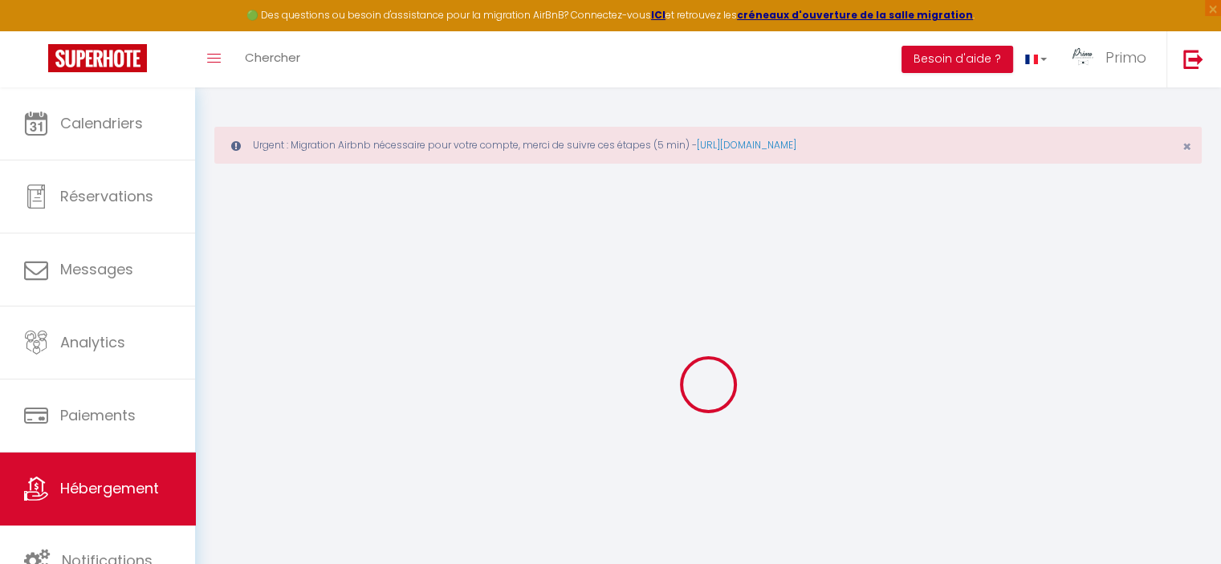
select select
checkbox input "false"
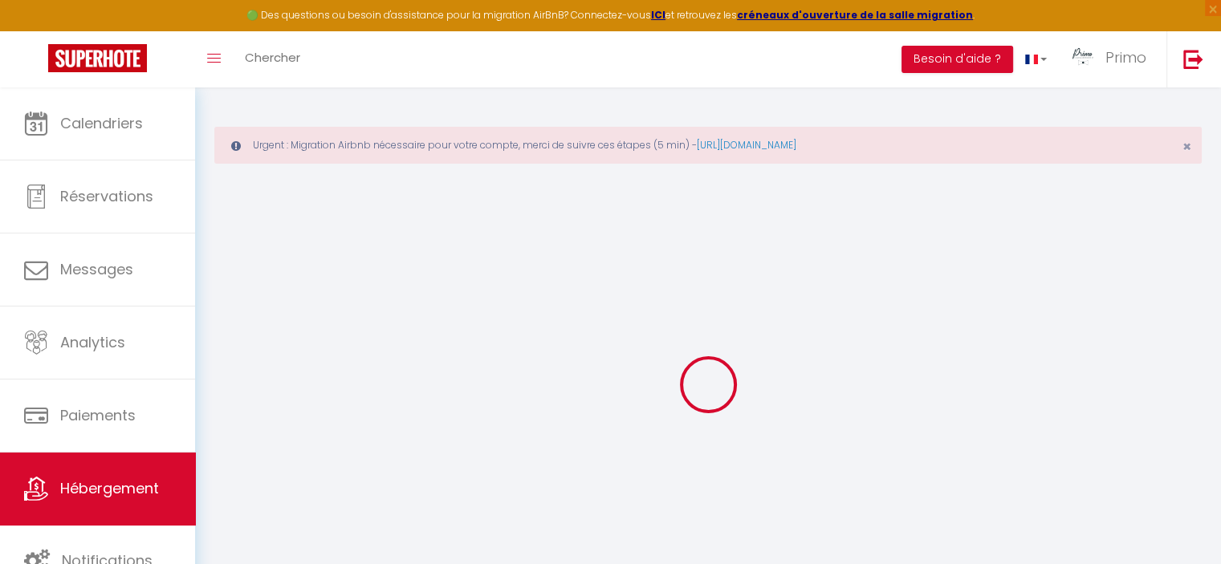
checkbox input "false"
select select
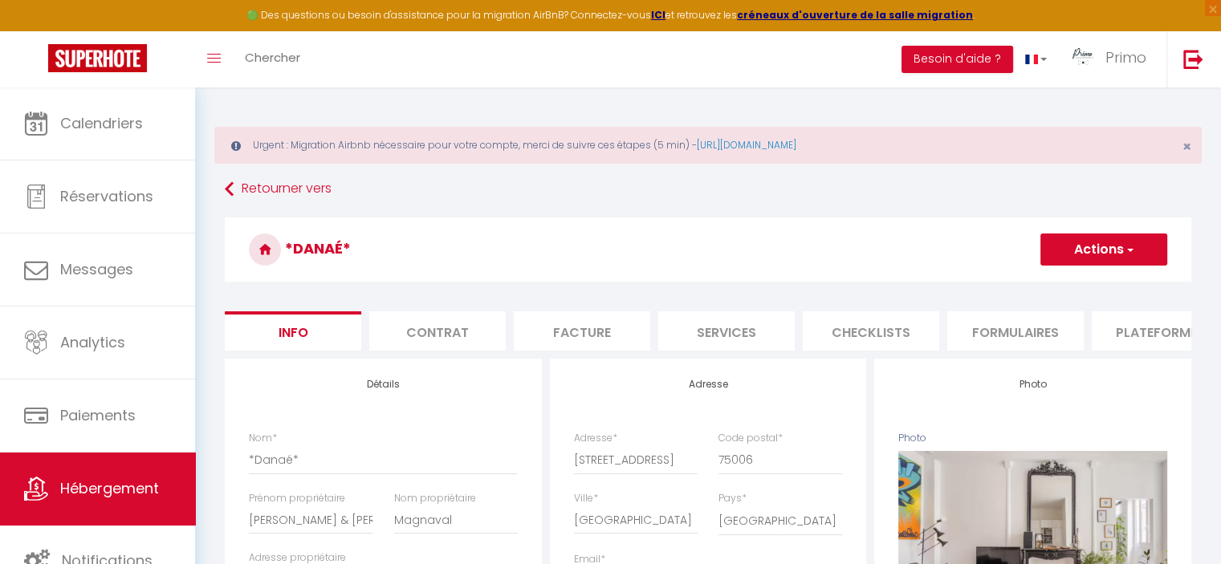
click at [1096, 261] on button "Actions" at bounding box center [1103, 250] width 127 height 32
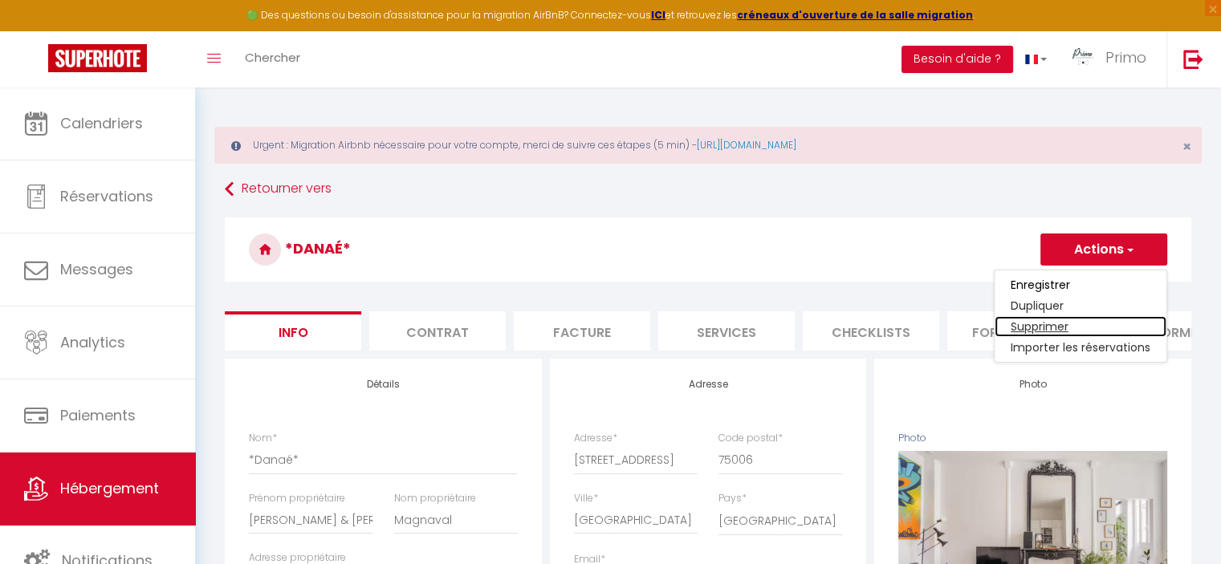
click at [1063, 325] on link "Supprimer" at bounding box center [1080, 326] width 172 height 21
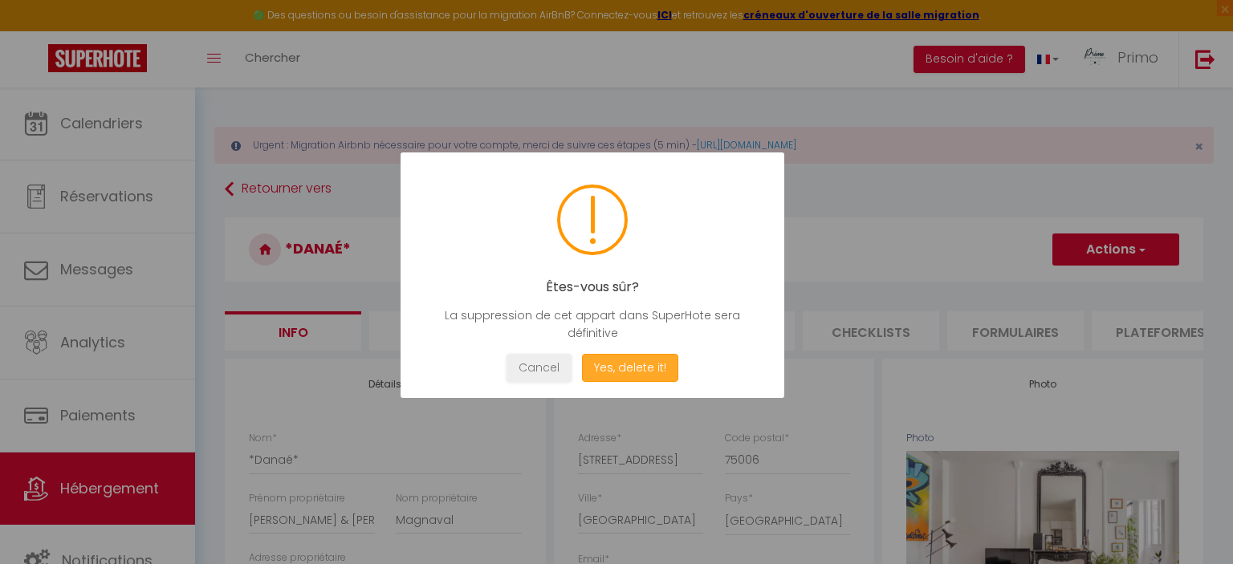
click at [601, 373] on button "Yes, delete it!" at bounding box center [630, 368] width 96 height 28
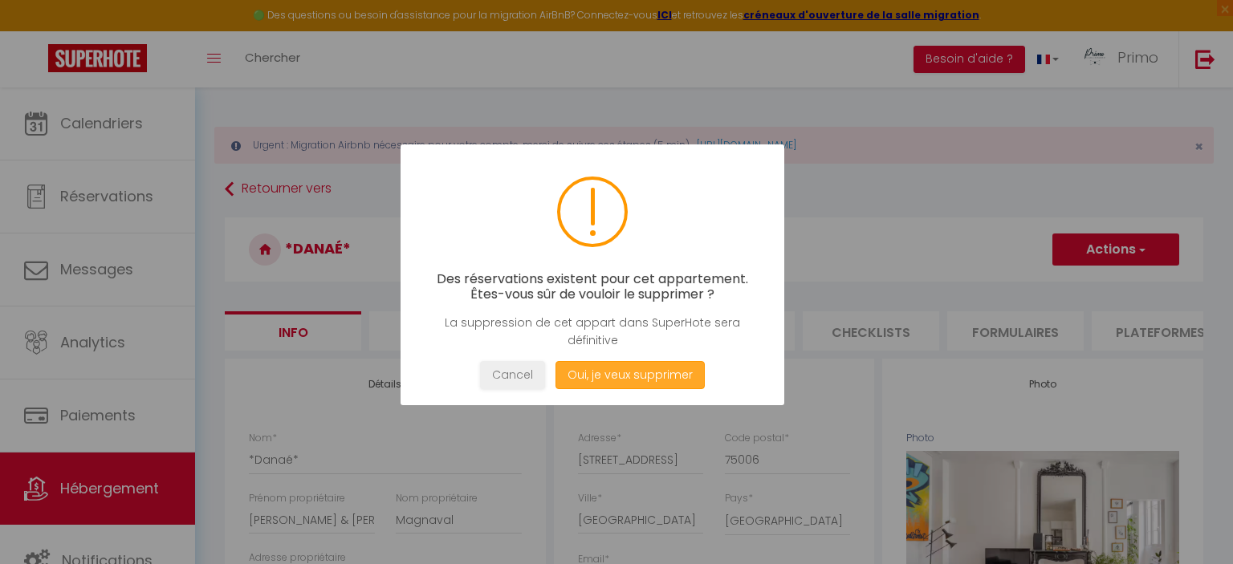
click at [602, 373] on button "Oui, je veux supprimer" at bounding box center [629, 375] width 149 height 28
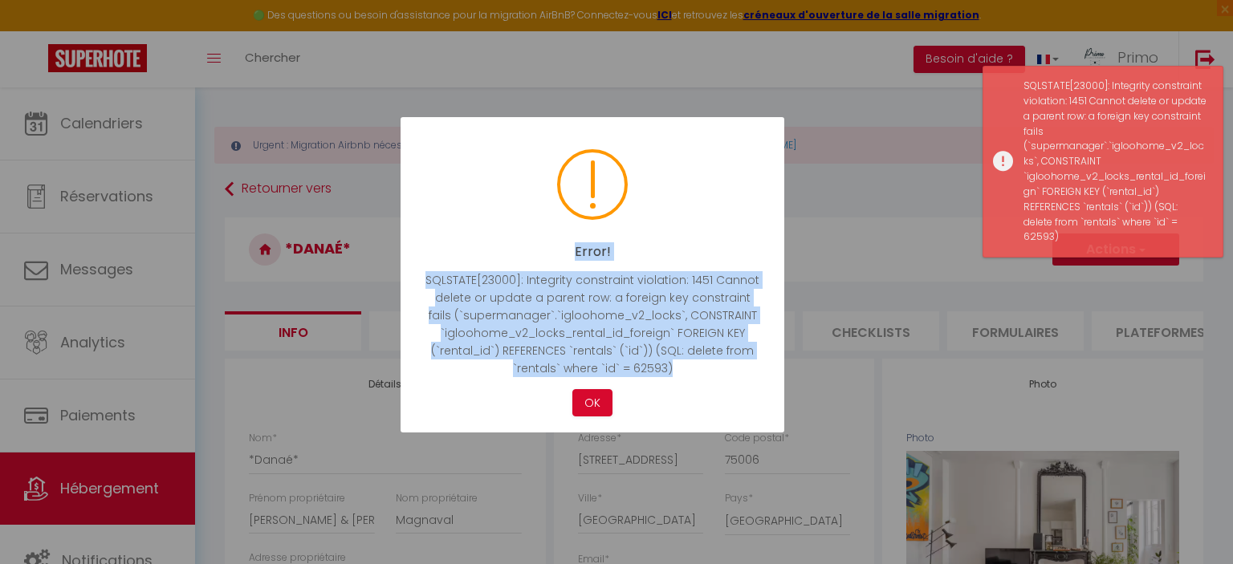
drag, startPoint x: 677, startPoint y: 368, endPoint x: 425, endPoint y: 248, distance: 279.3
click at [425, 248] on div "Error! SQLSTATE[23000]: Integrity constraint violation: 1451 Cannot delete or u…" at bounding box center [592, 275] width 384 height 316
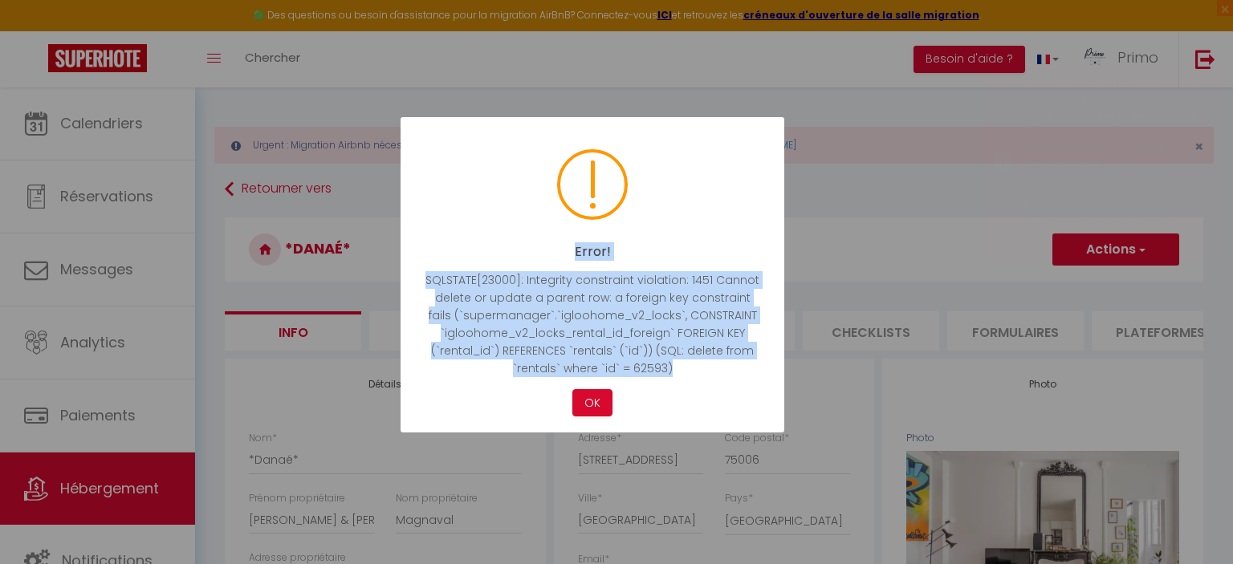
copy div "Error! SQLSTATE[23000]: Integrity constraint violation: 1451 Cannot delete or u…"
click at [611, 398] on button "OK" at bounding box center [592, 403] width 40 height 28
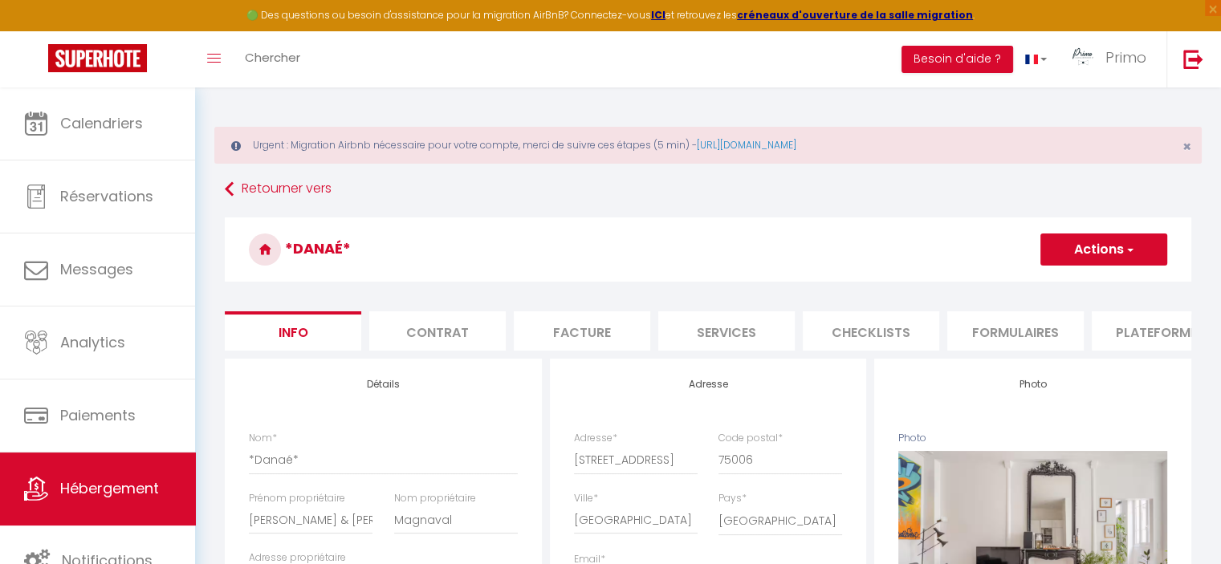
click at [443, 338] on li "Contrat" at bounding box center [437, 330] width 136 height 39
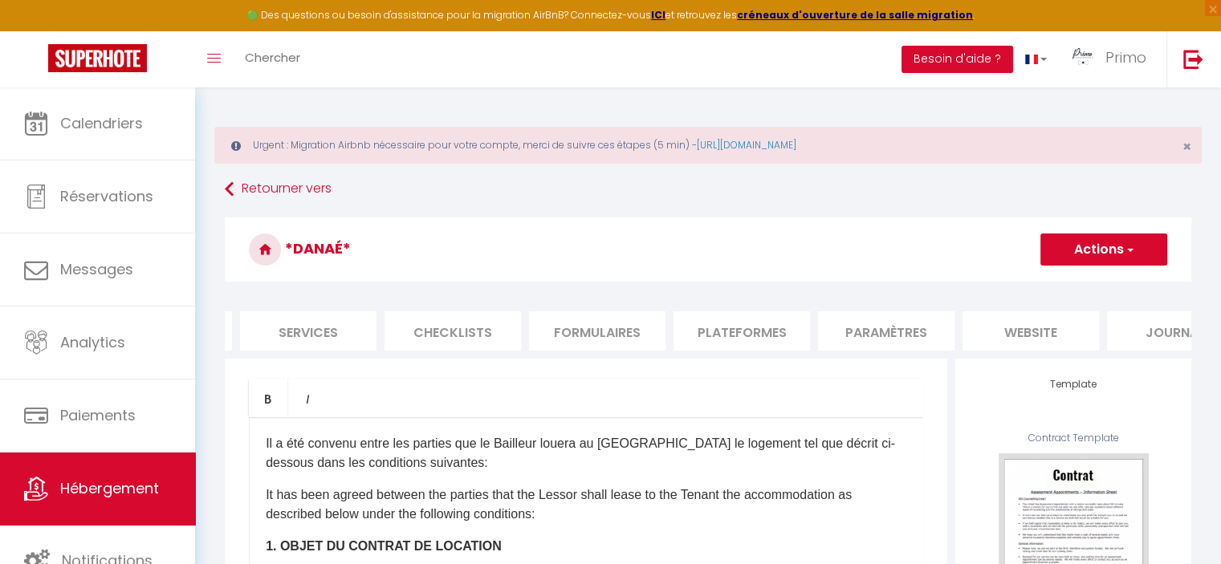
scroll to position [0, 478]
